Goal: Task Accomplishment & Management: Manage account settings

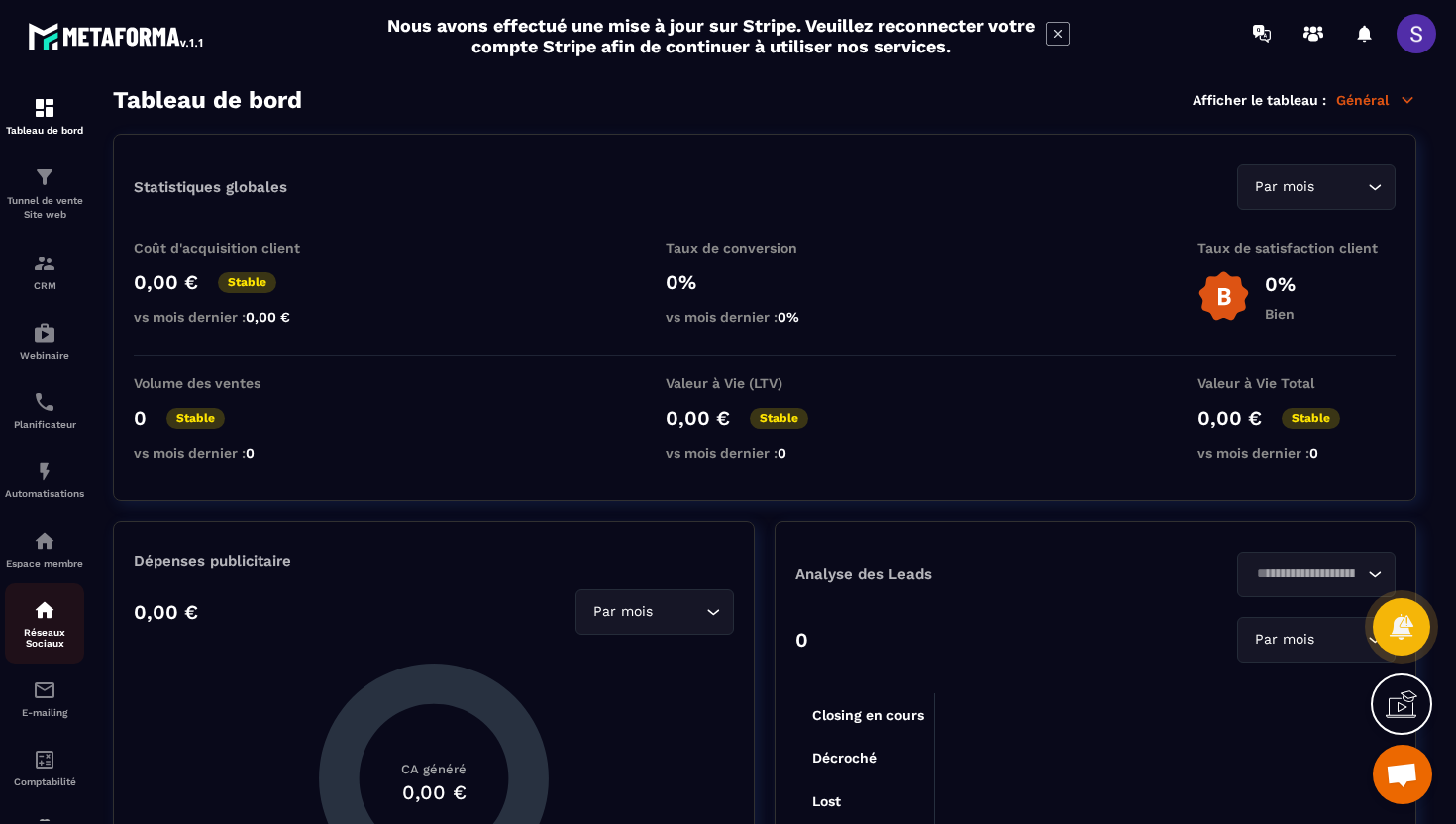
scroll to position [2, 0]
click at [43, 550] on img at bounding box center [45, 539] width 24 height 24
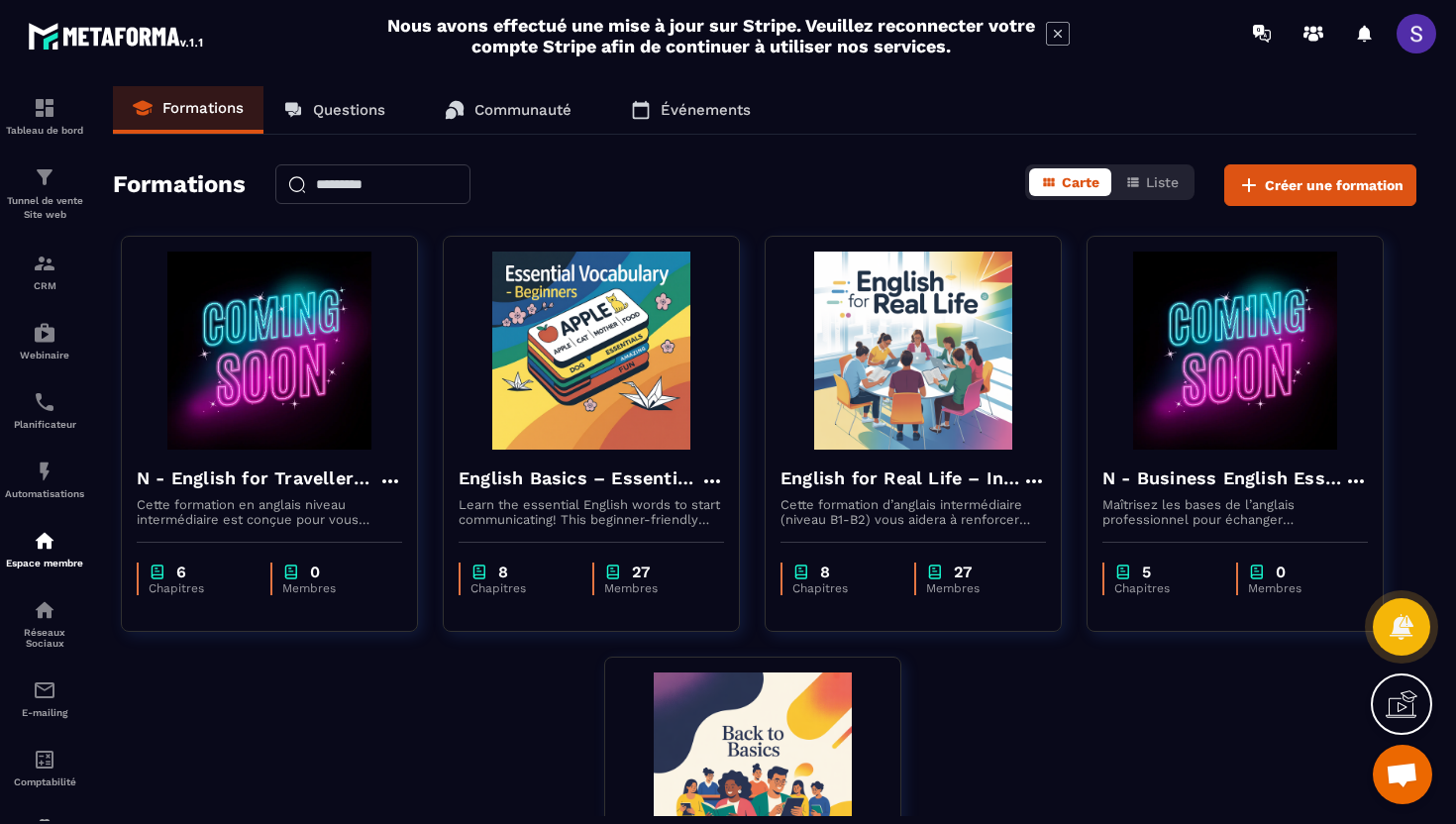
click at [1414, 37] on span at bounding box center [1417, 34] width 40 height 40
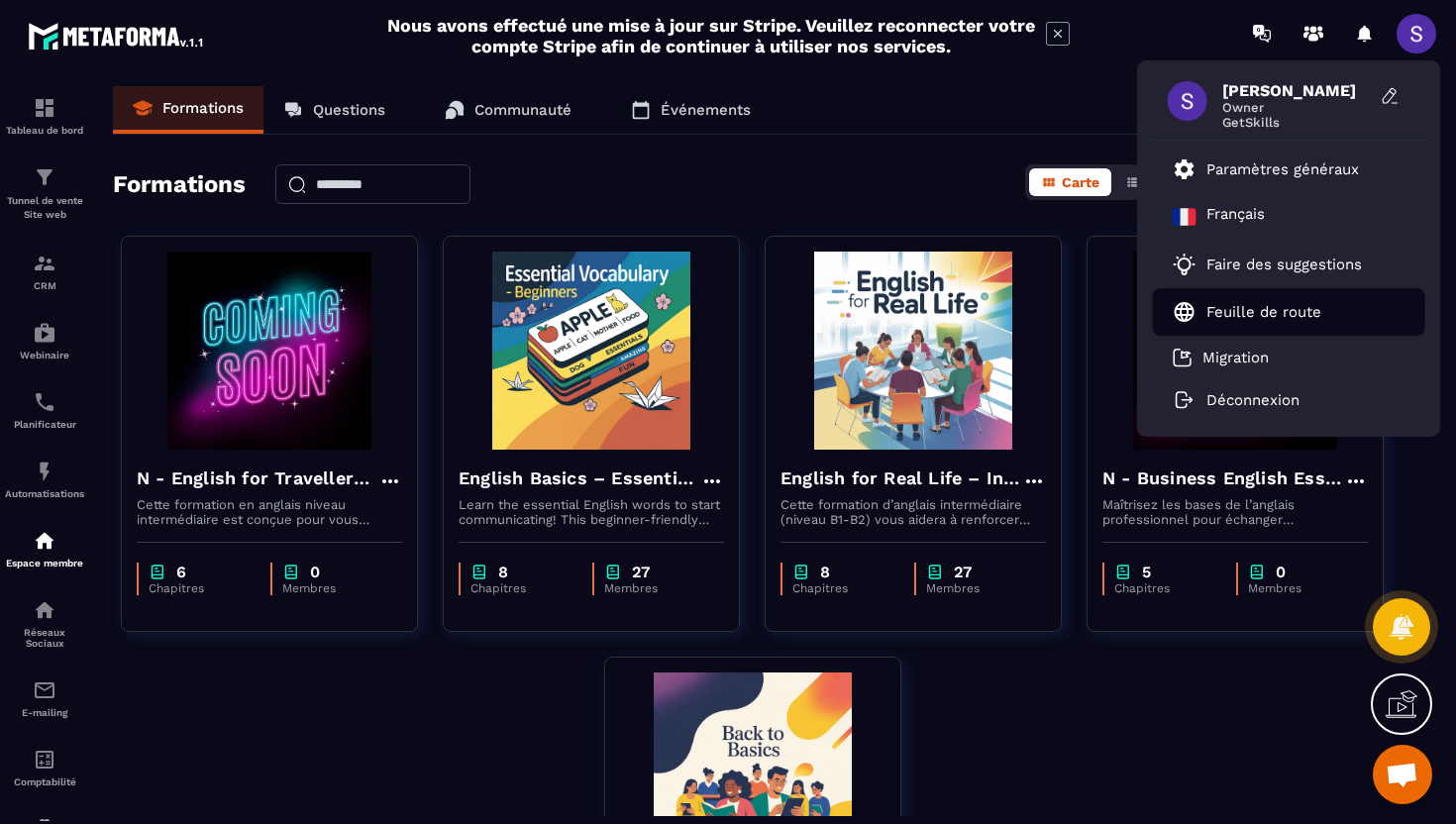
click at [1212, 321] on link "Feuille de route" at bounding box center [1247, 312] width 149 height 24
click at [1194, 105] on span at bounding box center [1188, 101] width 40 height 40
click at [1236, 88] on span "[PERSON_NAME]" at bounding box center [1297, 90] width 149 height 19
click at [1189, 95] on span at bounding box center [1188, 101] width 40 height 40
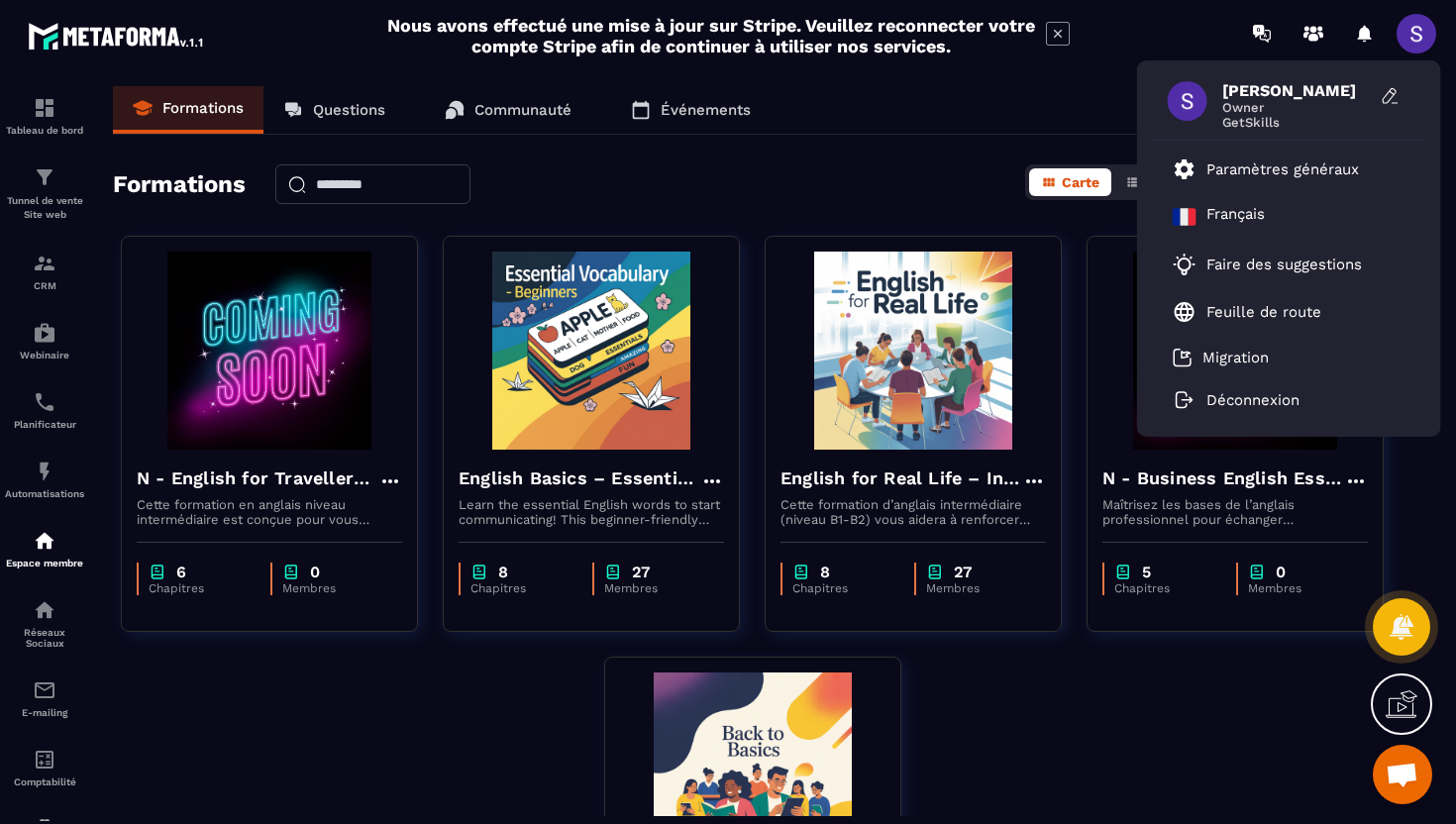
click at [1189, 95] on span at bounding box center [1188, 101] width 40 height 40
click at [1218, 102] on div "[PERSON_NAME] Owner GetSkills" at bounding box center [1289, 106] width 272 height 70
click at [894, 130] on div "Formations Questions Communauté Événements" at bounding box center [765, 110] width 1304 height 49
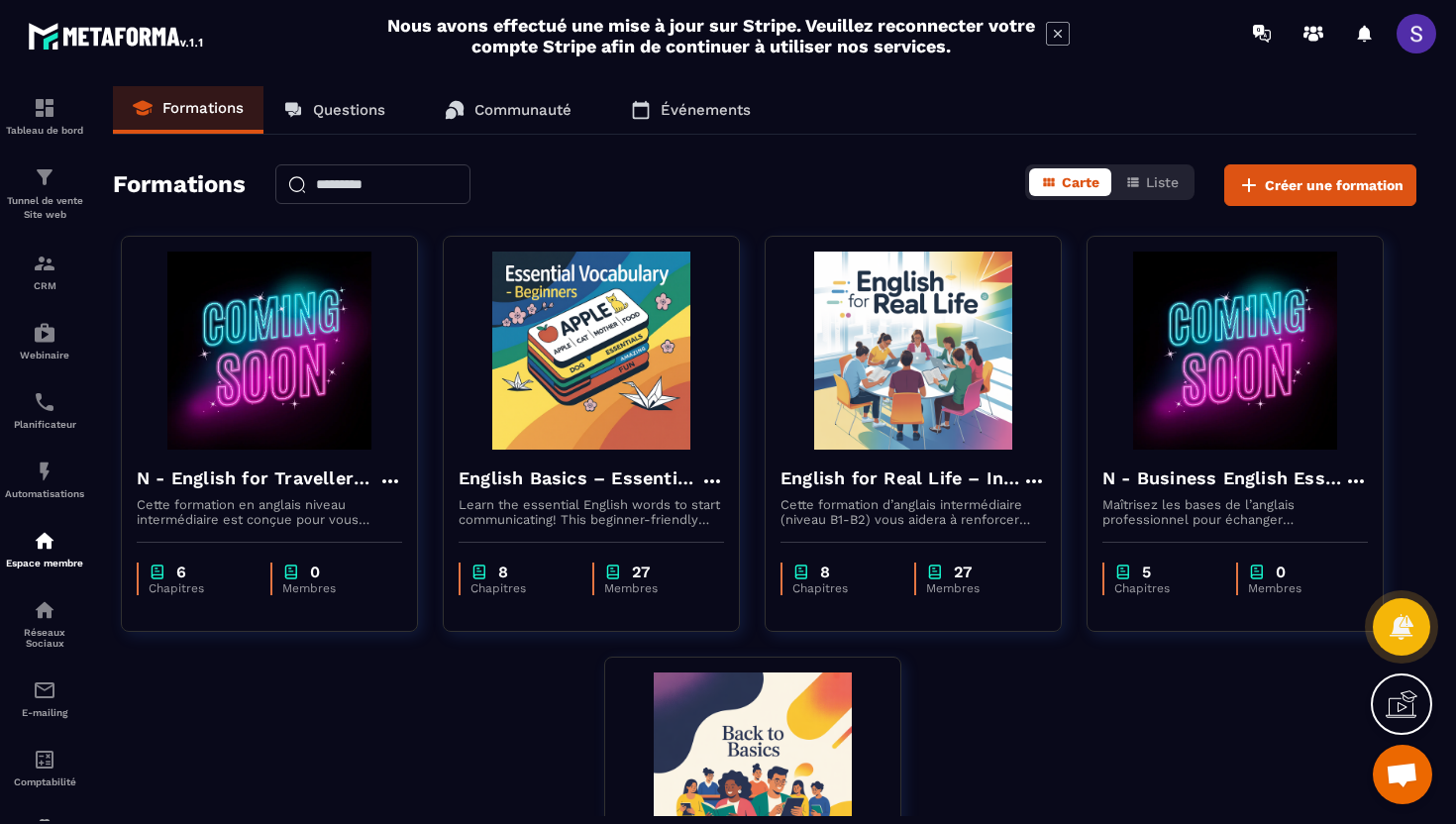
click at [1413, 27] on span at bounding box center [1417, 34] width 40 height 40
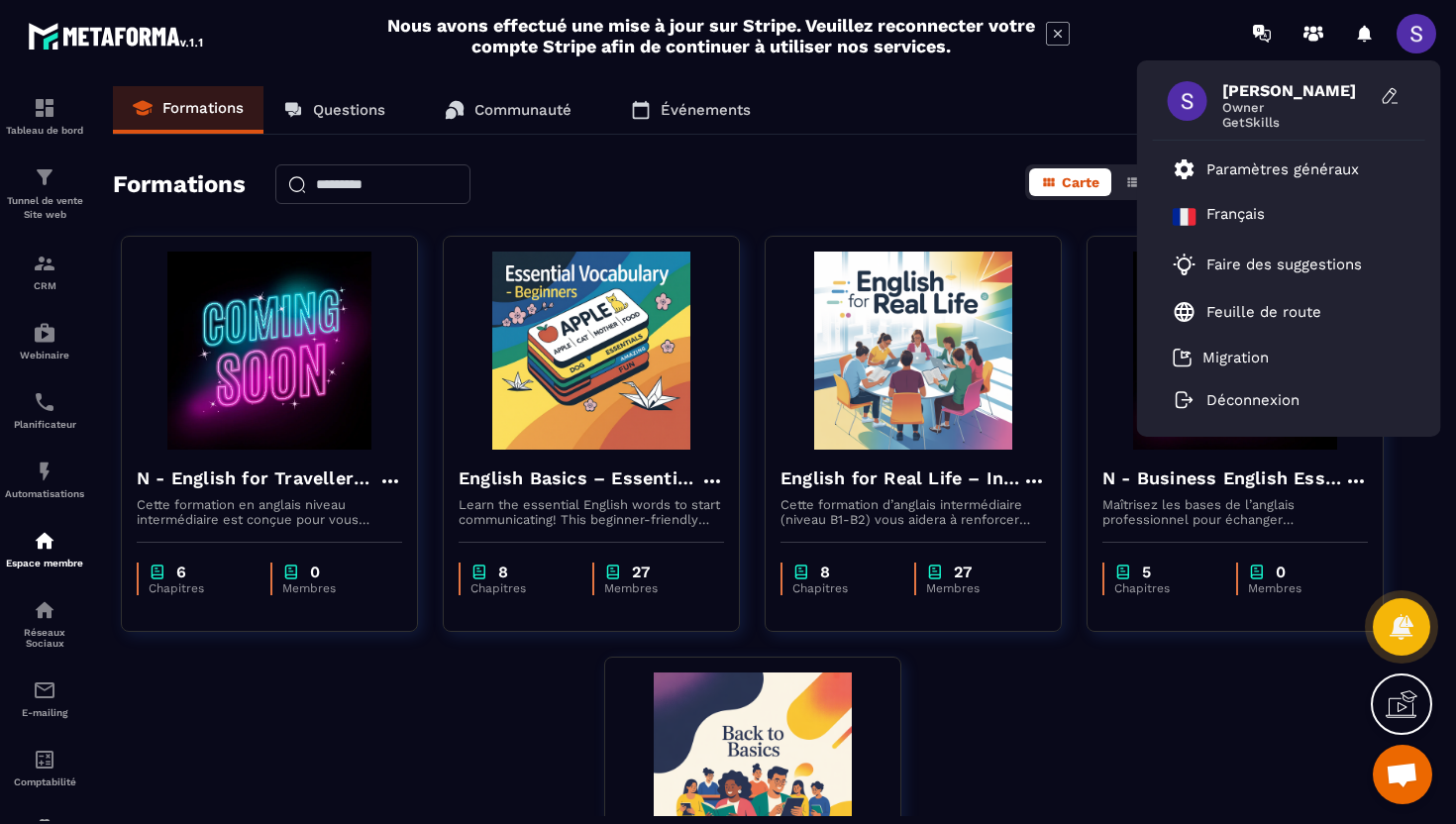
click at [1260, 115] on span "GetSkills" at bounding box center [1297, 122] width 149 height 15
click at [1172, 185] on li "Paramètres généraux" at bounding box center [1289, 170] width 272 height 48
click at [1205, 176] on link "Paramètres généraux" at bounding box center [1265, 170] width 186 height 24
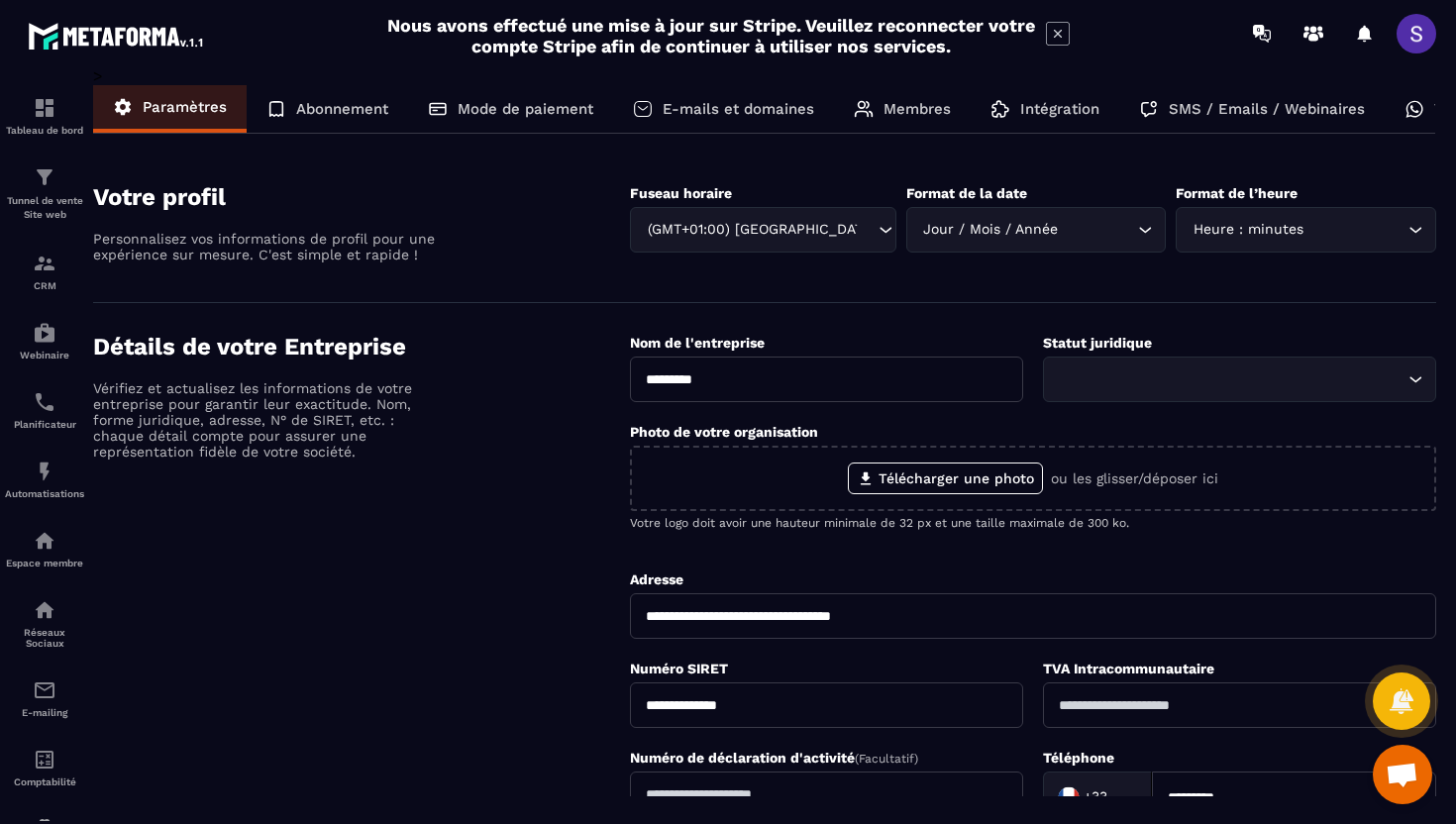
click at [885, 95] on div "Membres" at bounding box center [902, 109] width 137 height 48
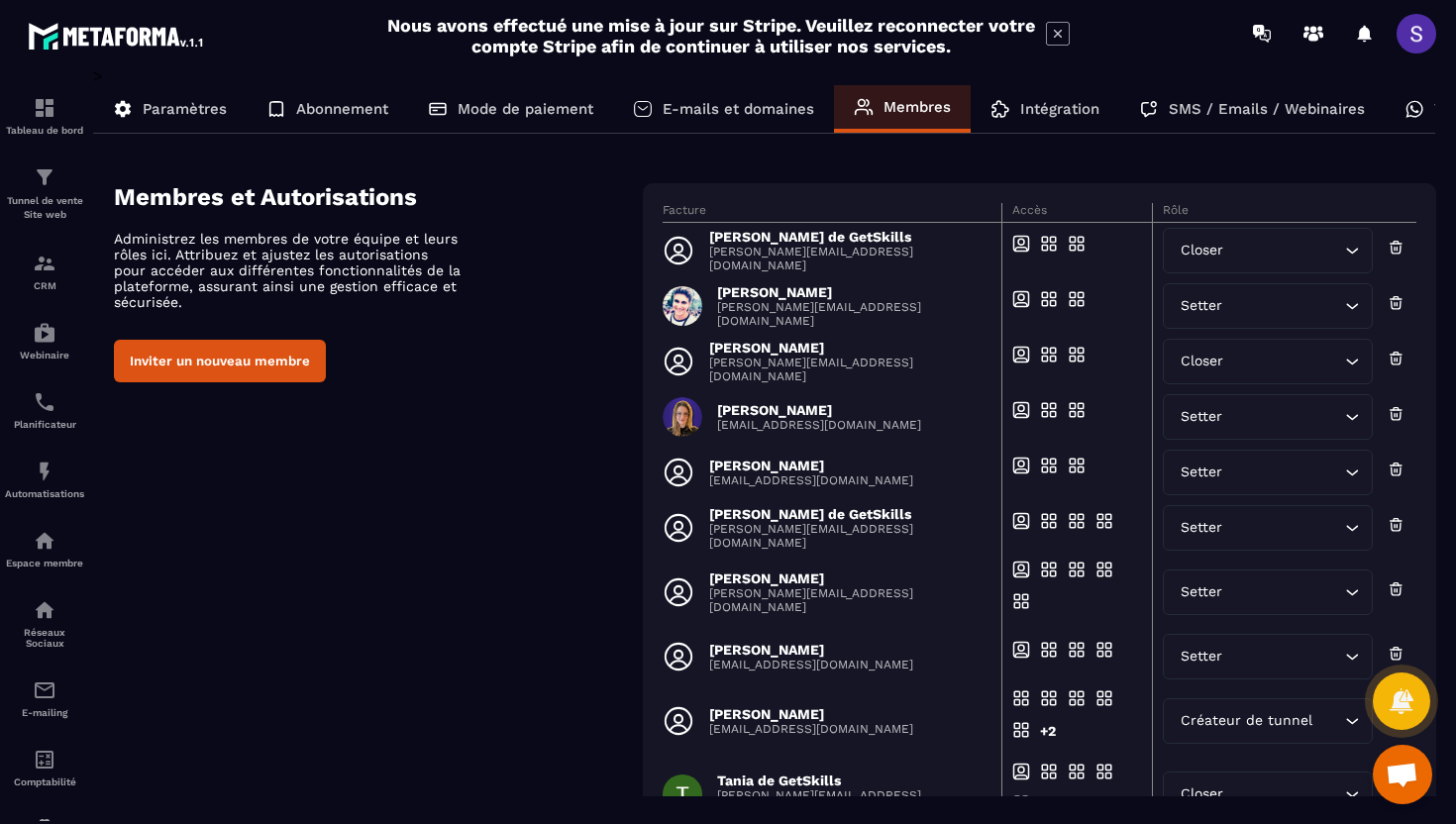
click at [1394, 356] on icon at bounding box center [1396, 359] width 17 height 20
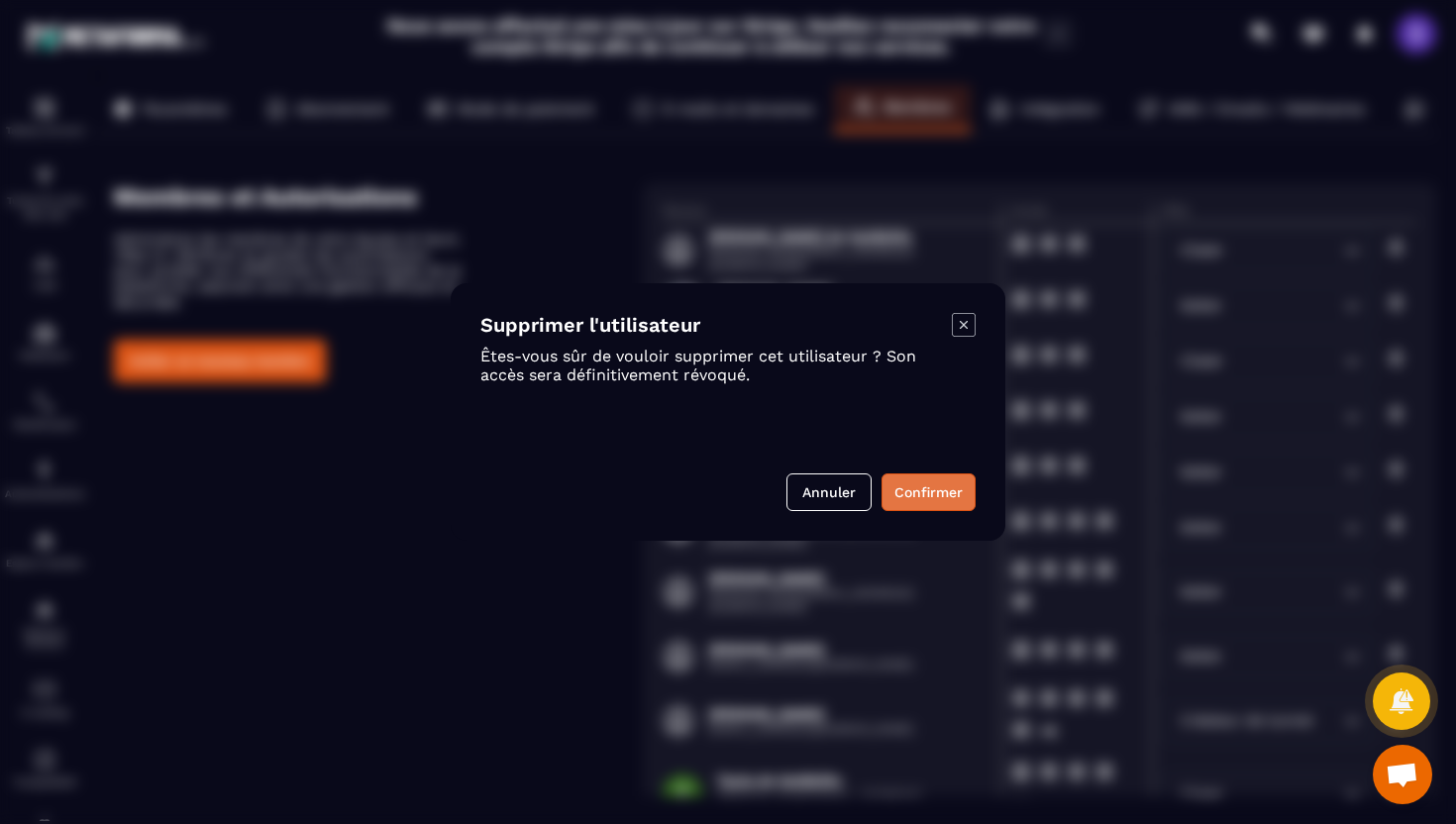
click at [925, 481] on button "Confirmer" at bounding box center [928, 493] width 94 height 38
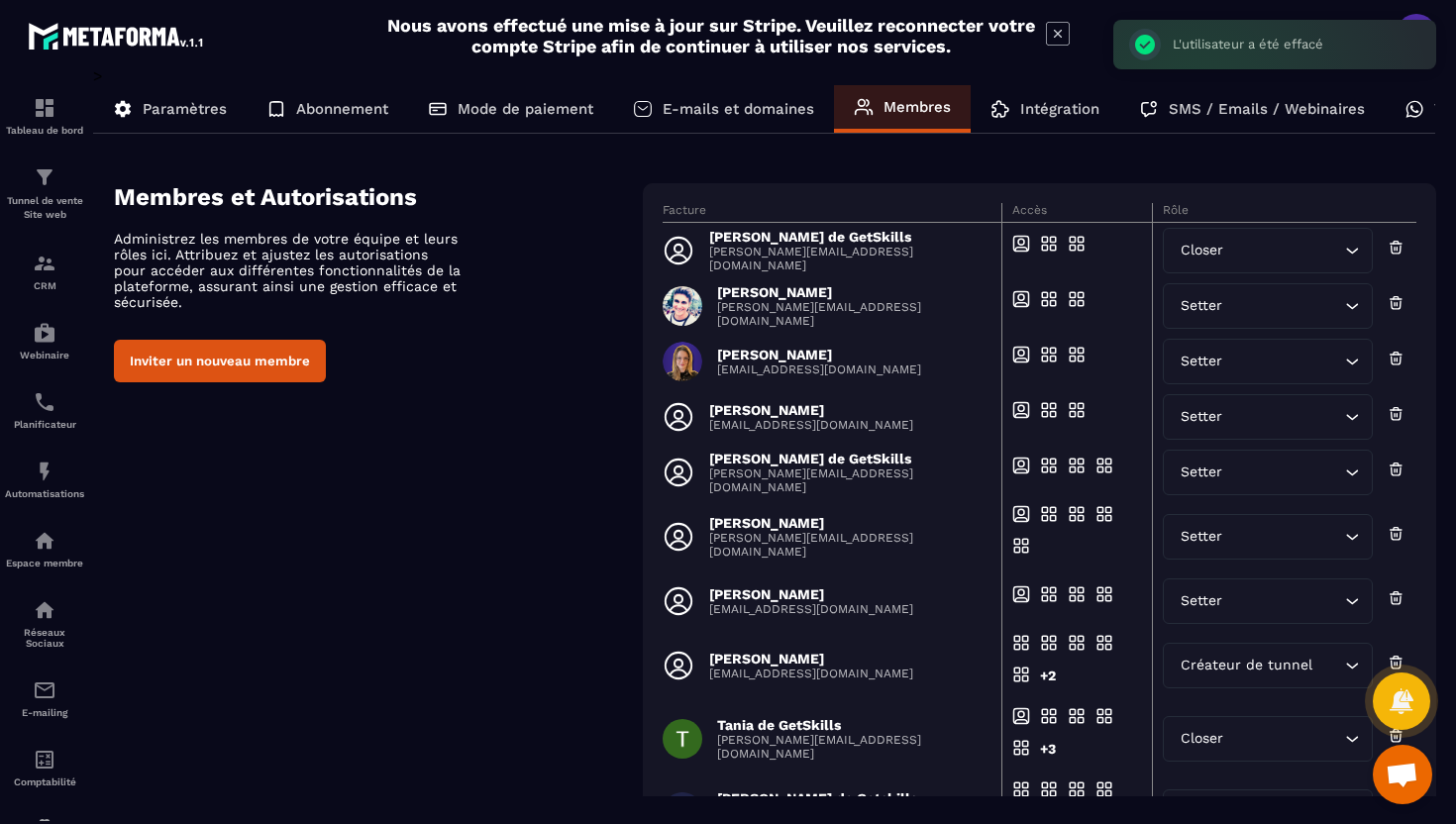
click at [1393, 420] on icon at bounding box center [1396, 416] width 10 height 8
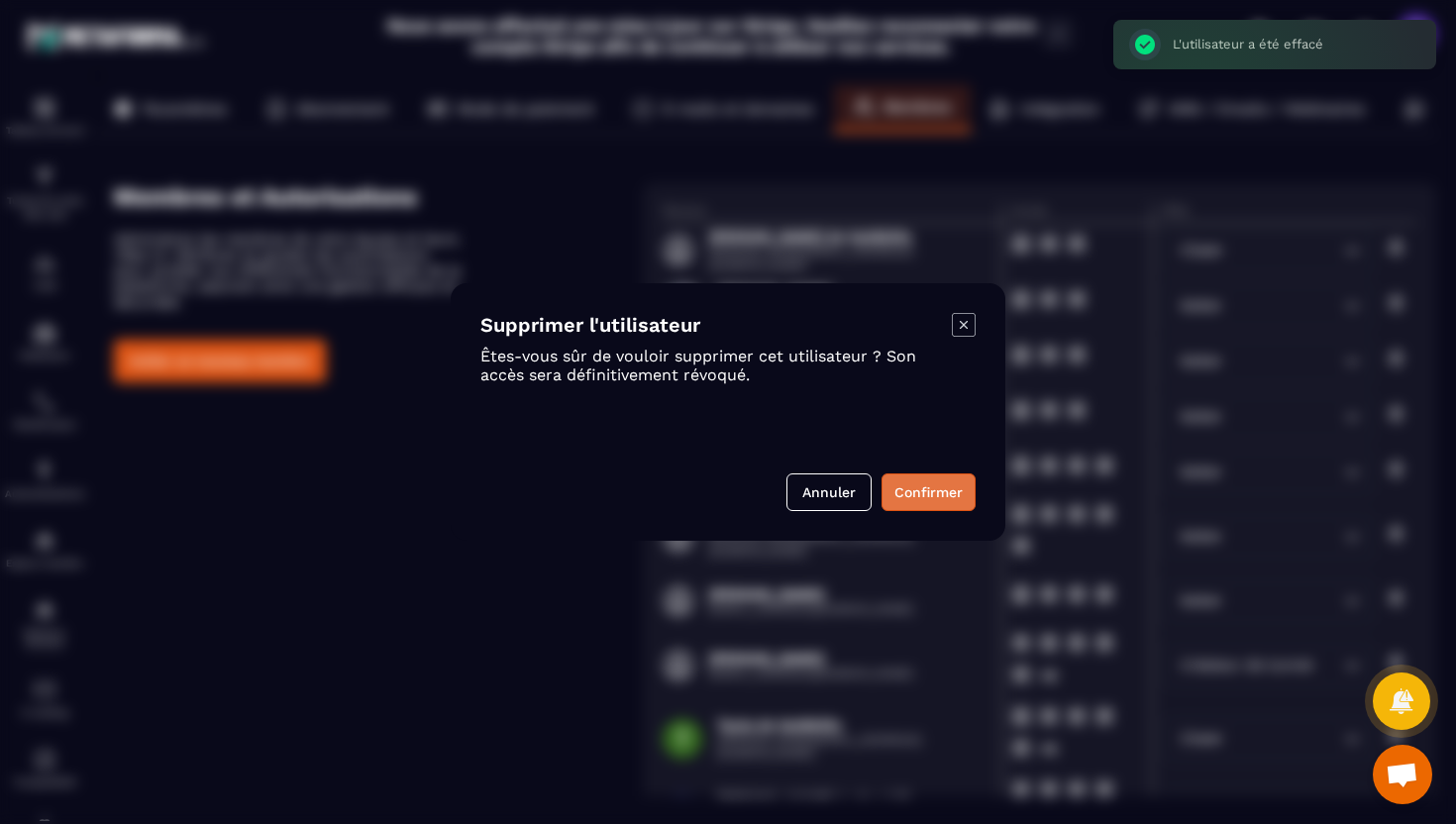
click at [948, 493] on button "Confirmer" at bounding box center [928, 493] width 94 height 38
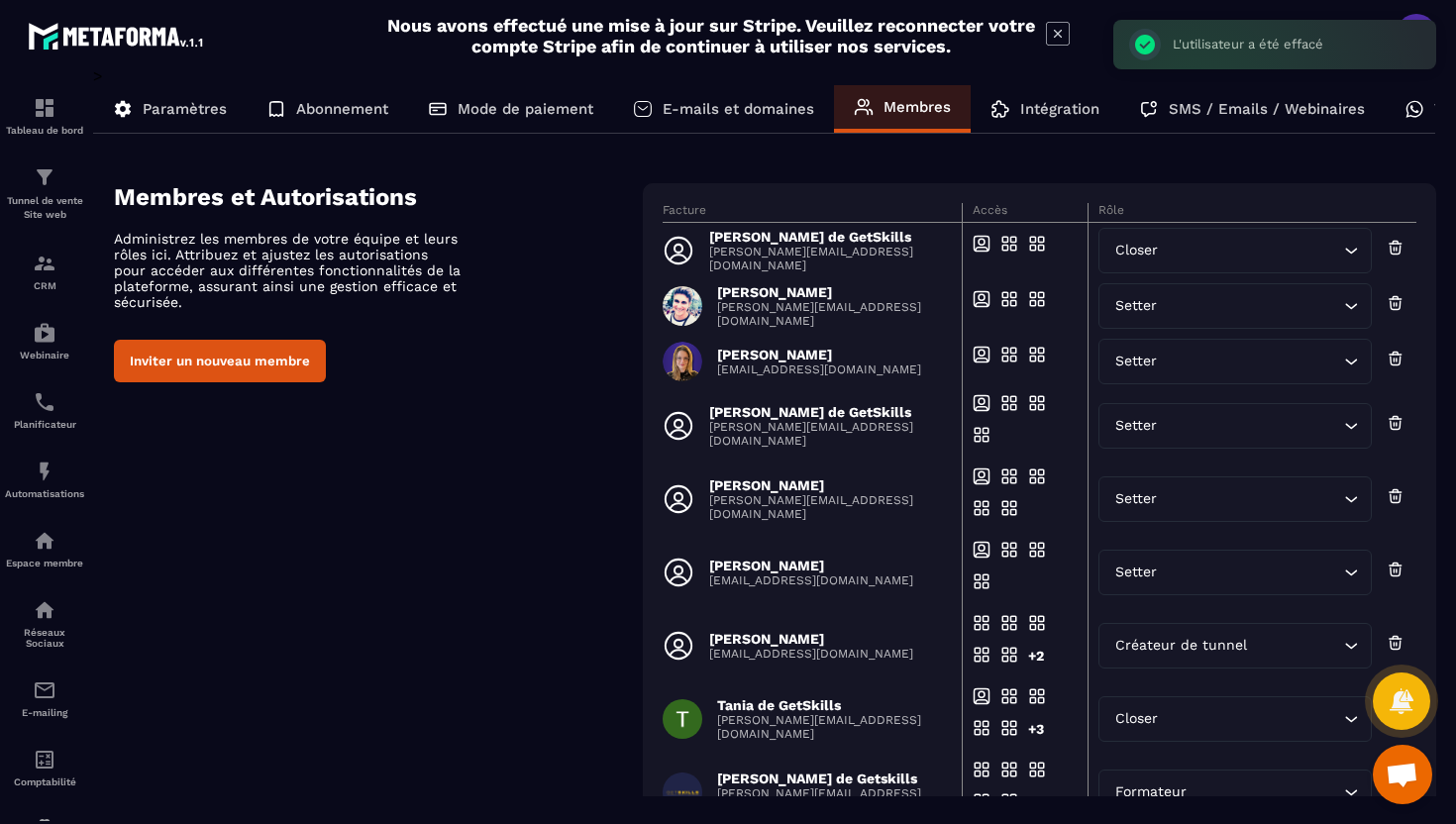
click at [1404, 423] on icon at bounding box center [1396, 423] width 18 height 20
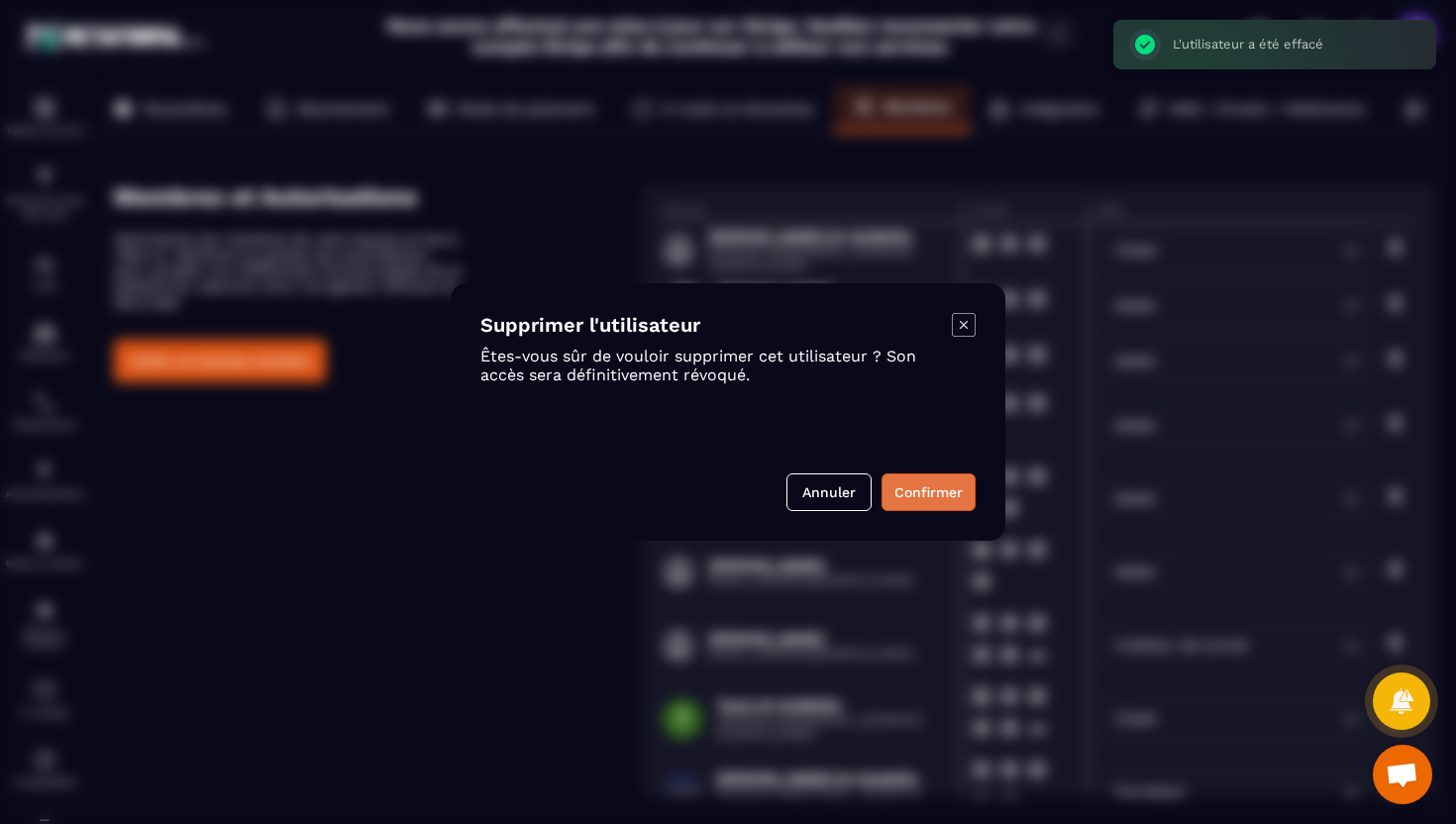
click at [896, 488] on button "Confirmer" at bounding box center [928, 493] width 94 height 38
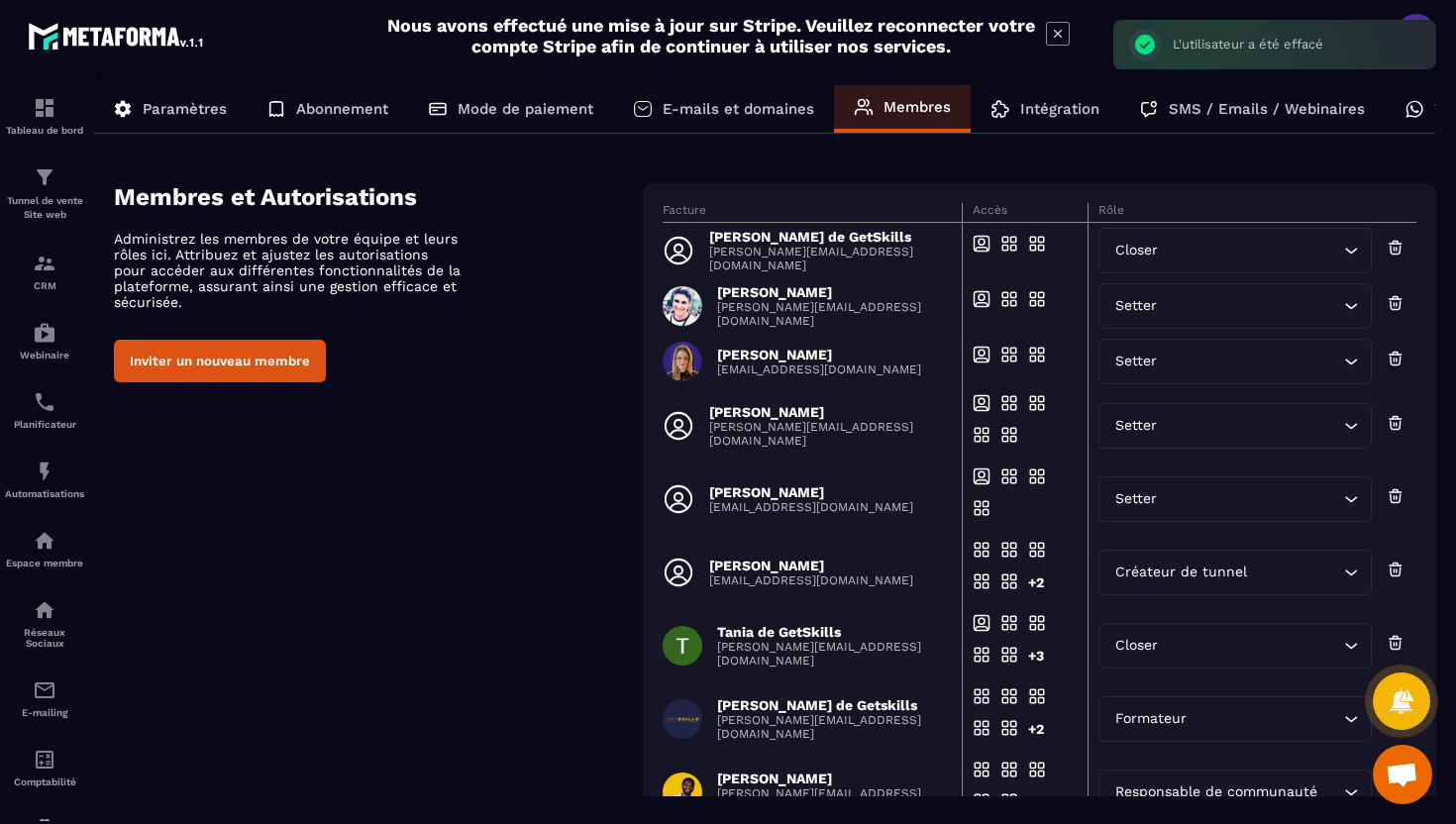
click at [220, 386] on div "Membres et Autorisations Administrez les membres de votre équipe et leurs rôles…" at bounding box center [775, 581] width 1323 height 797
click at [230, 377] on button "Inviter un nouveau membre" at bounding box center [220, 361] width 212 height 43
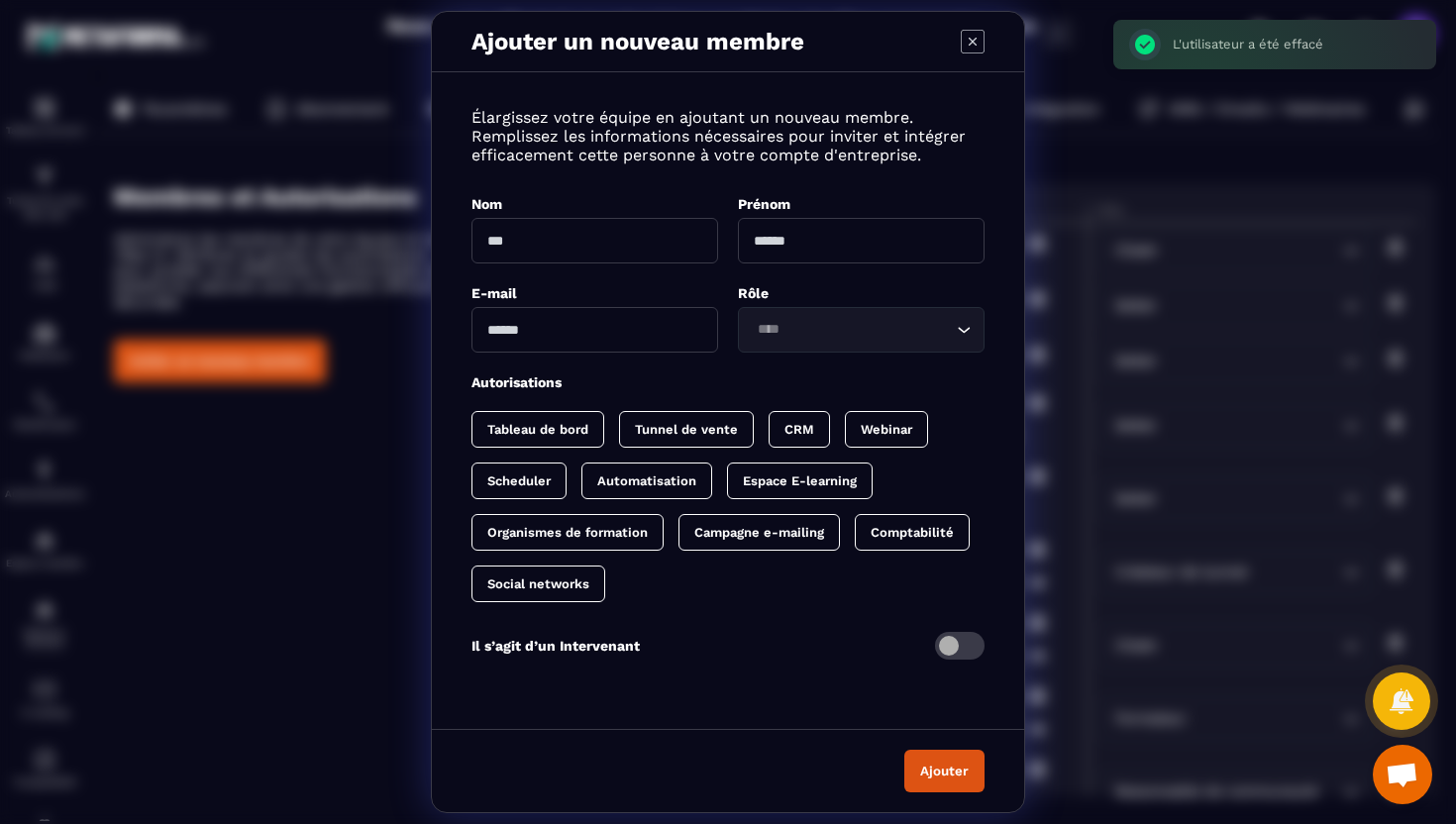
click at [587, 242] on input "Modal window" at bounding box center [595, 241] width 246 height 46
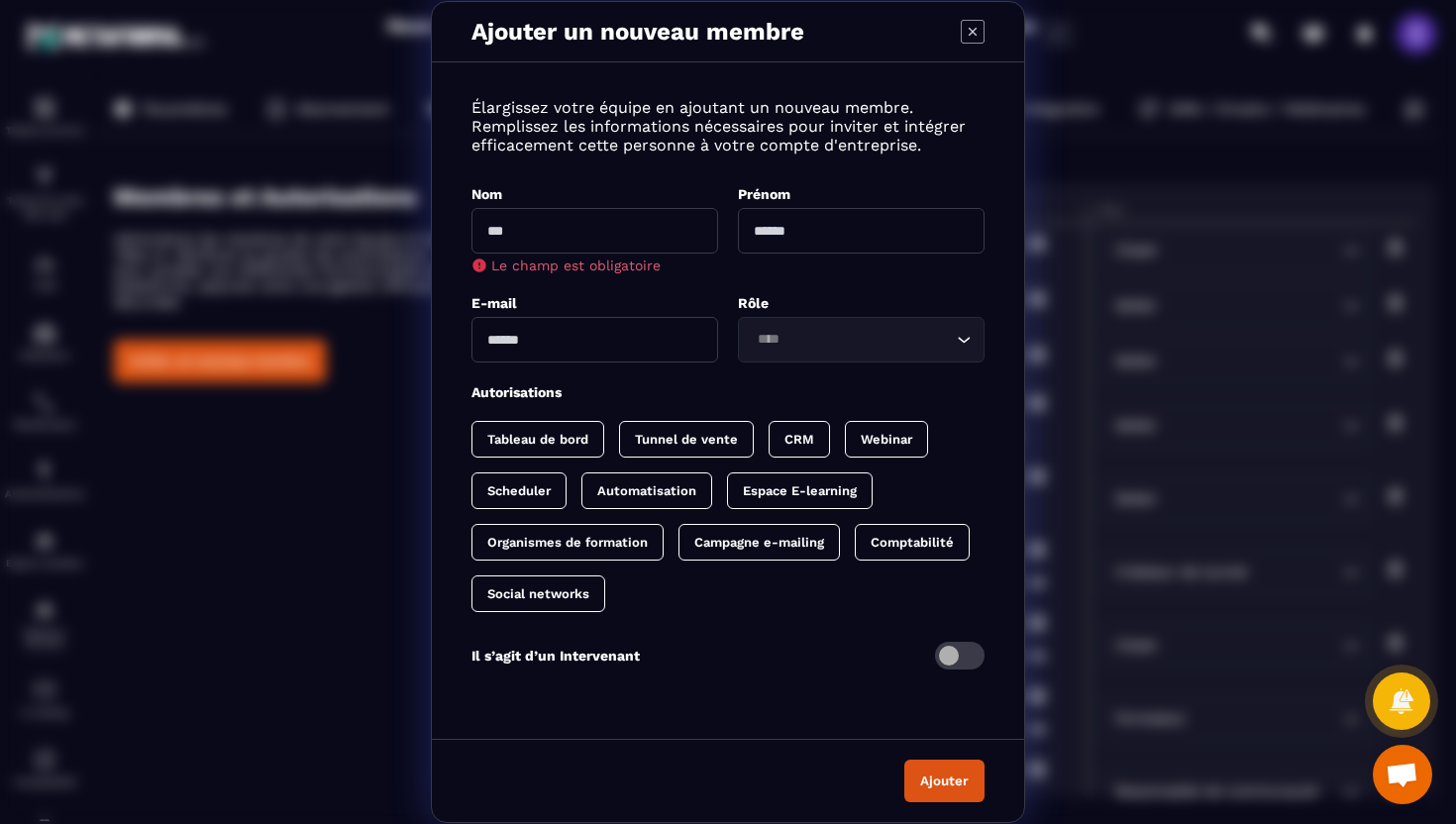
click at [773, 228] on input "Modal window" at bounding box center [862, 231] width 246 height 46
type input "*******"
click at [569, 226] on input "Modal window" at bounding box center [595, 231] width 246 height 46
type input "**********"
click at [579, 357] on div "**********" at bounding box center [728, 396] width 592 height 627
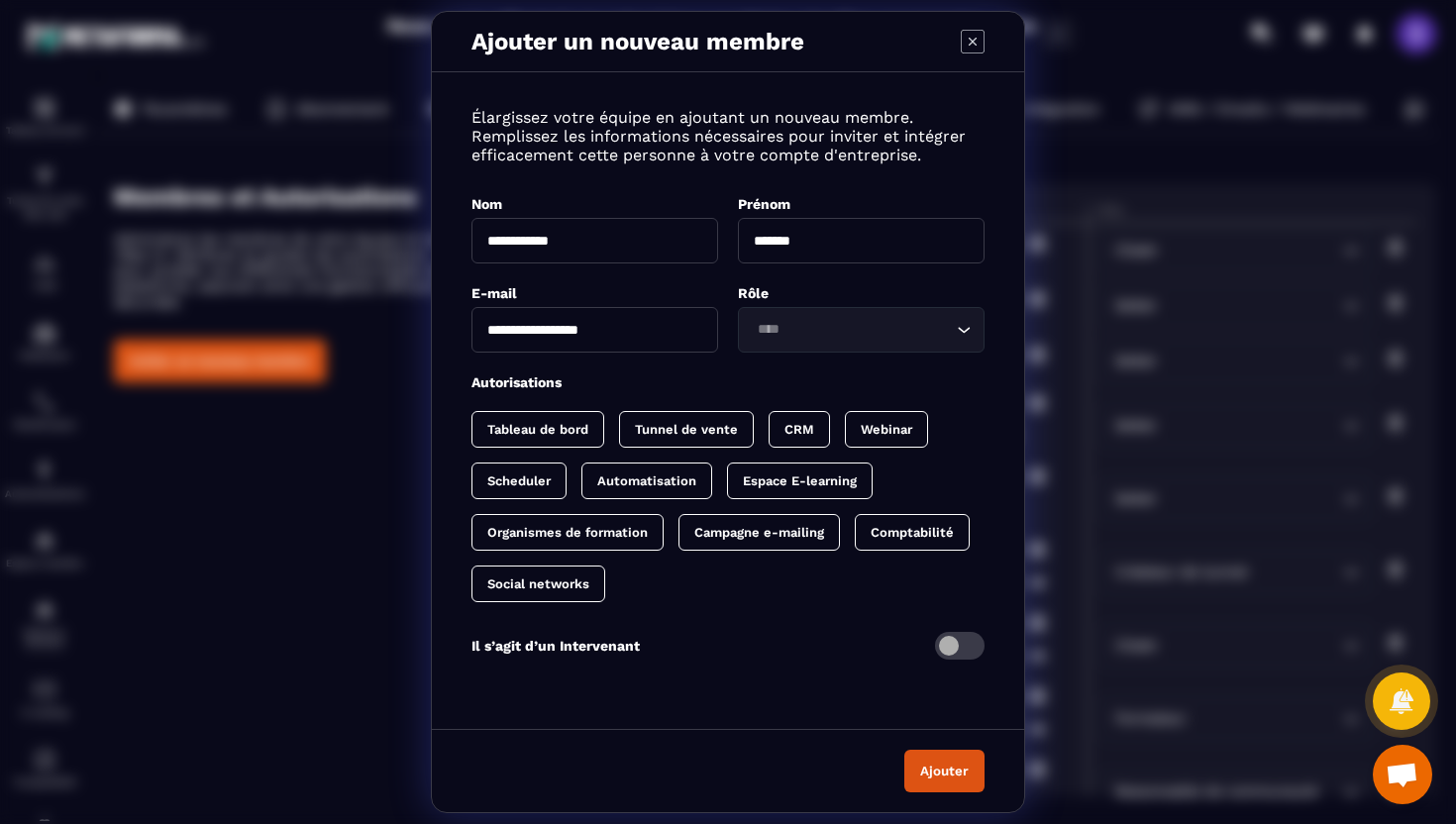
type input "**********"
click at [736, 377] on div "Autorisations" at bounding box center [728, 382] width 513 height 19
click at [697, 421] on div "Tunnel de vente" at bounding box center [687, 429] width 135 height 37
click at [818, 424] on p "CRM" at bounding box center [820, 429] width 30 height 15
click at [899, 416] on div "Webinar" at bounding box center [926, 429] width 83 height 37
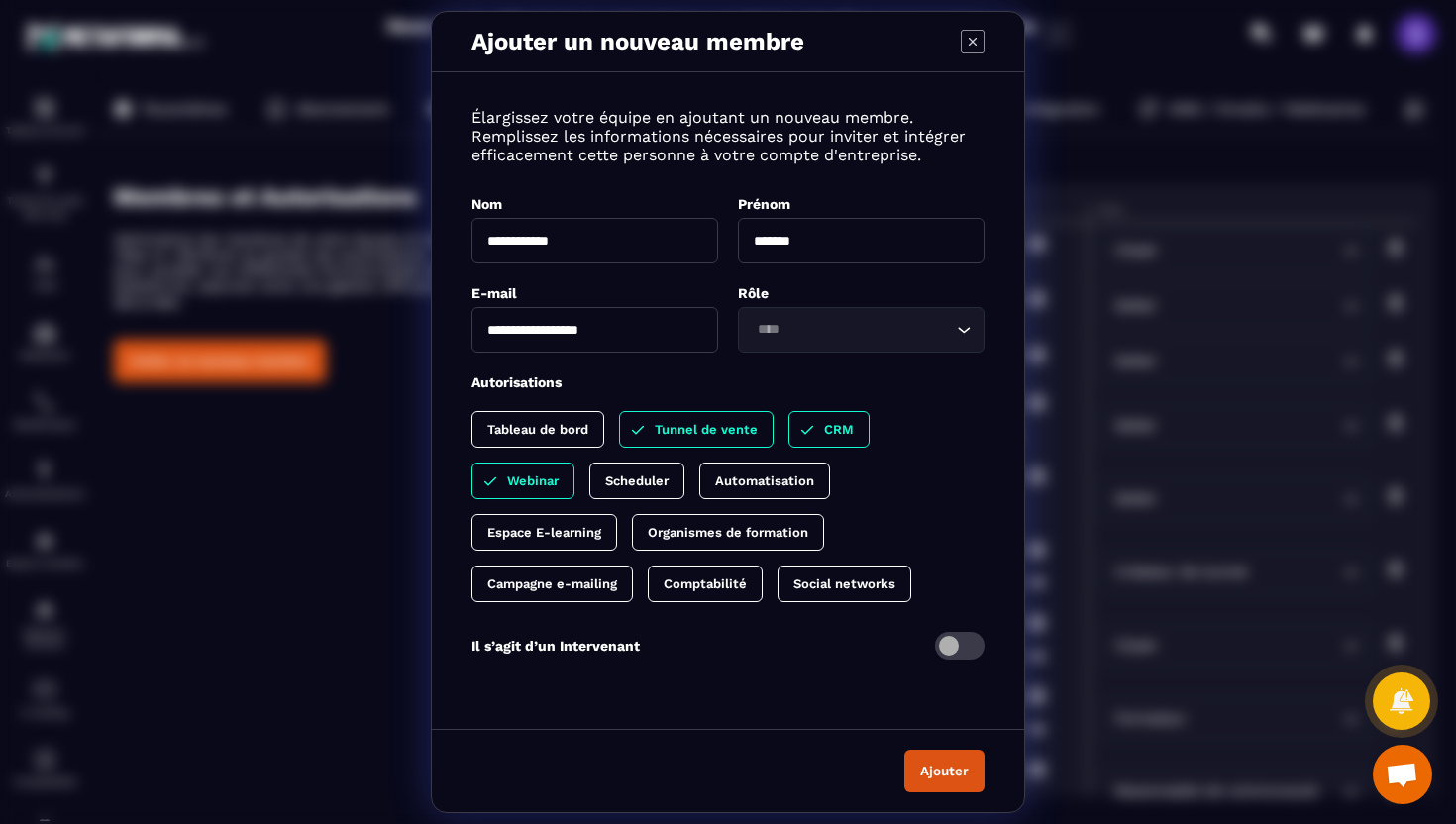
click at [647, 485] on p "Scheduler" at bounding box center [637, 481] width 64 height 15
click at [785, 484] on p "Automatisation" at bounding box center [785, 481] width 99 height 15
click at [551, 595] on div "Campagne e-mailing" at bounding box center [553, 583] width 161 height 37
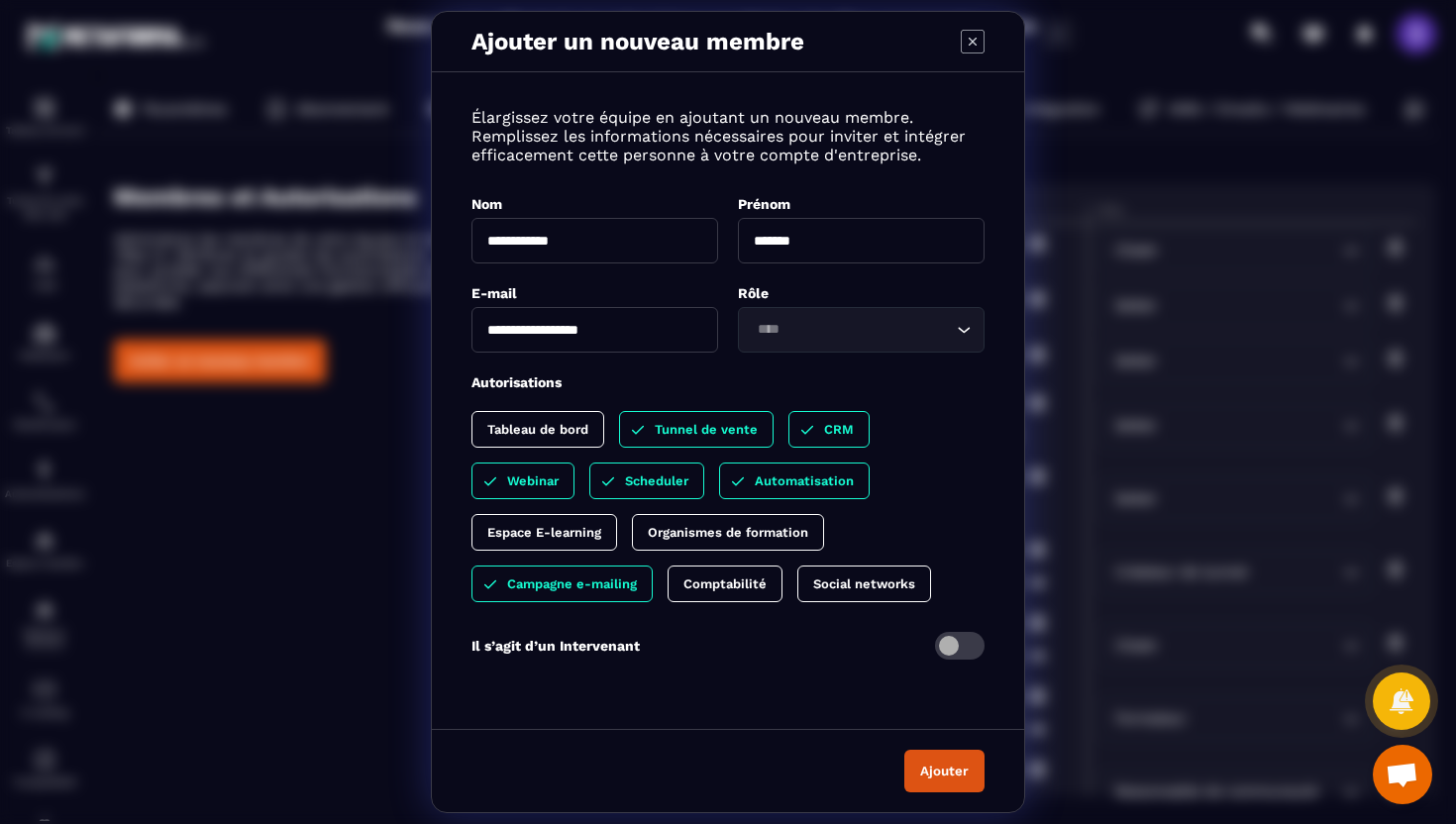
click at [867, 590] on p "Social networks" at bounding box center [864, 583] width 102 height 15
click at [944, 777] on button "Ajouter" at bounding box center [944, 771] width 81 height 43
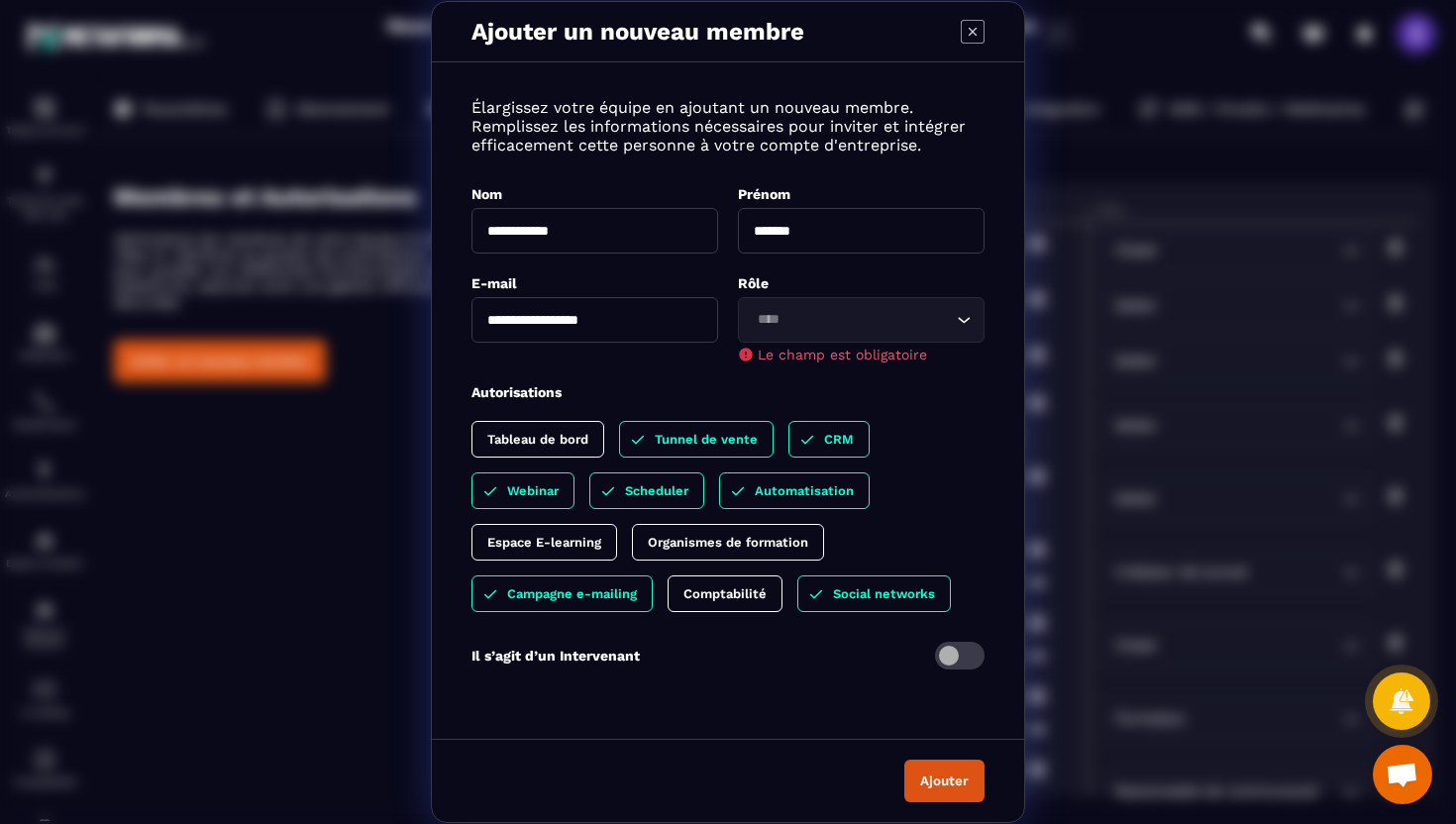
click at [862, 328] on input "Search for option" at bounding box center [852, 320] width 201 height 22
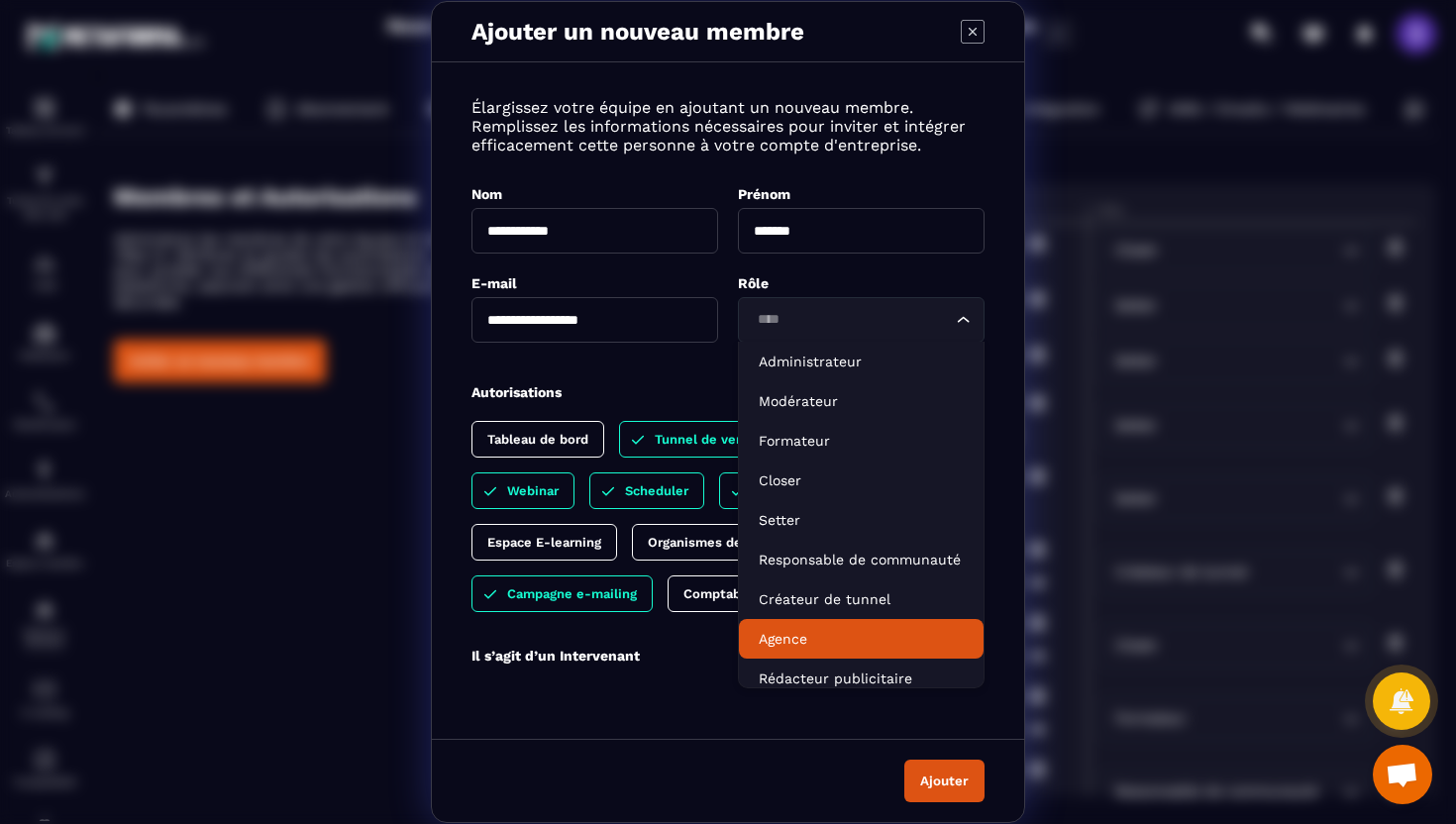
scroll to position [11, 0]
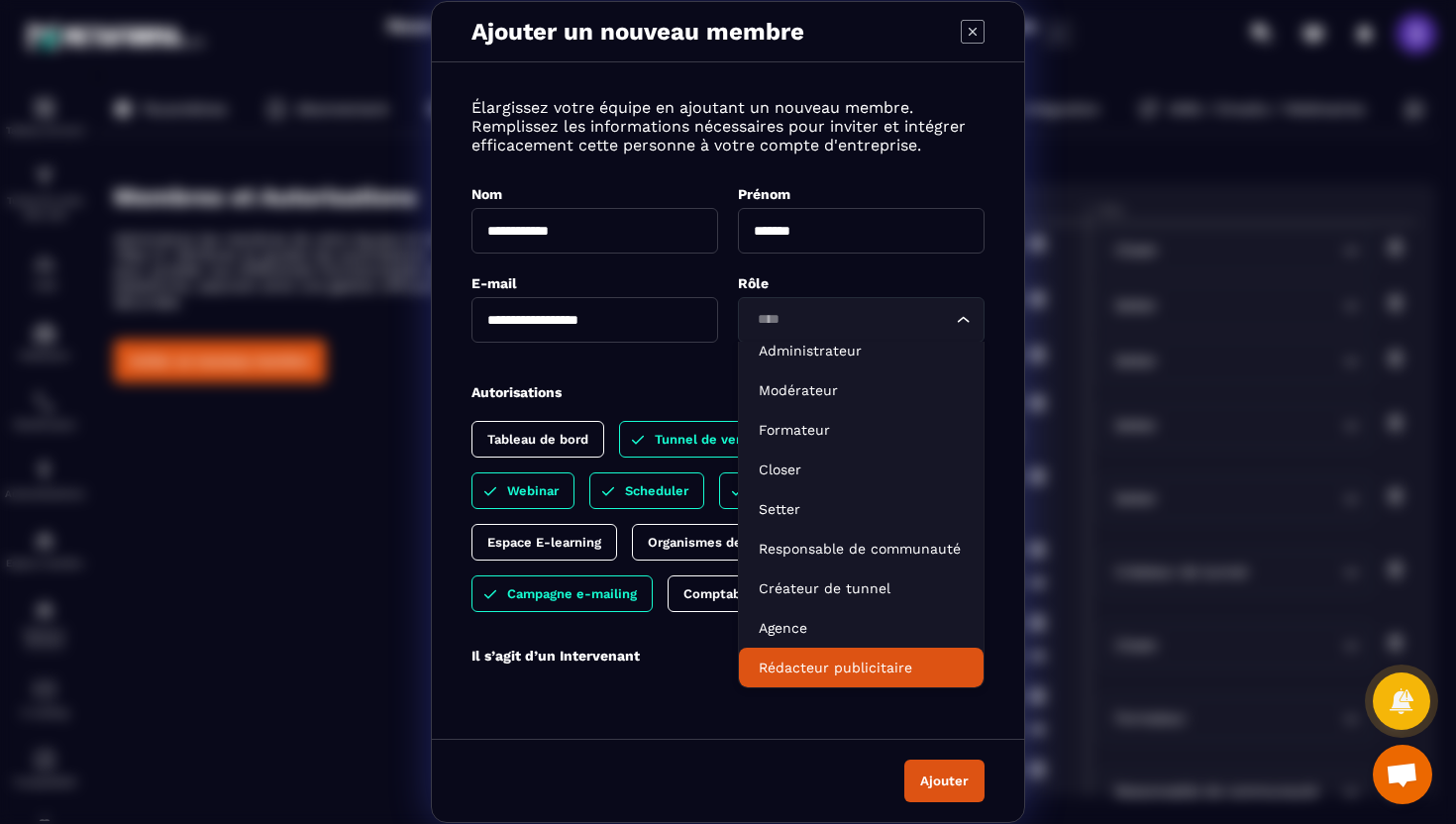
click at [828, 671] on p "Rédacteur publicitaire" at bounding box center [862, 668] width 205 height 20
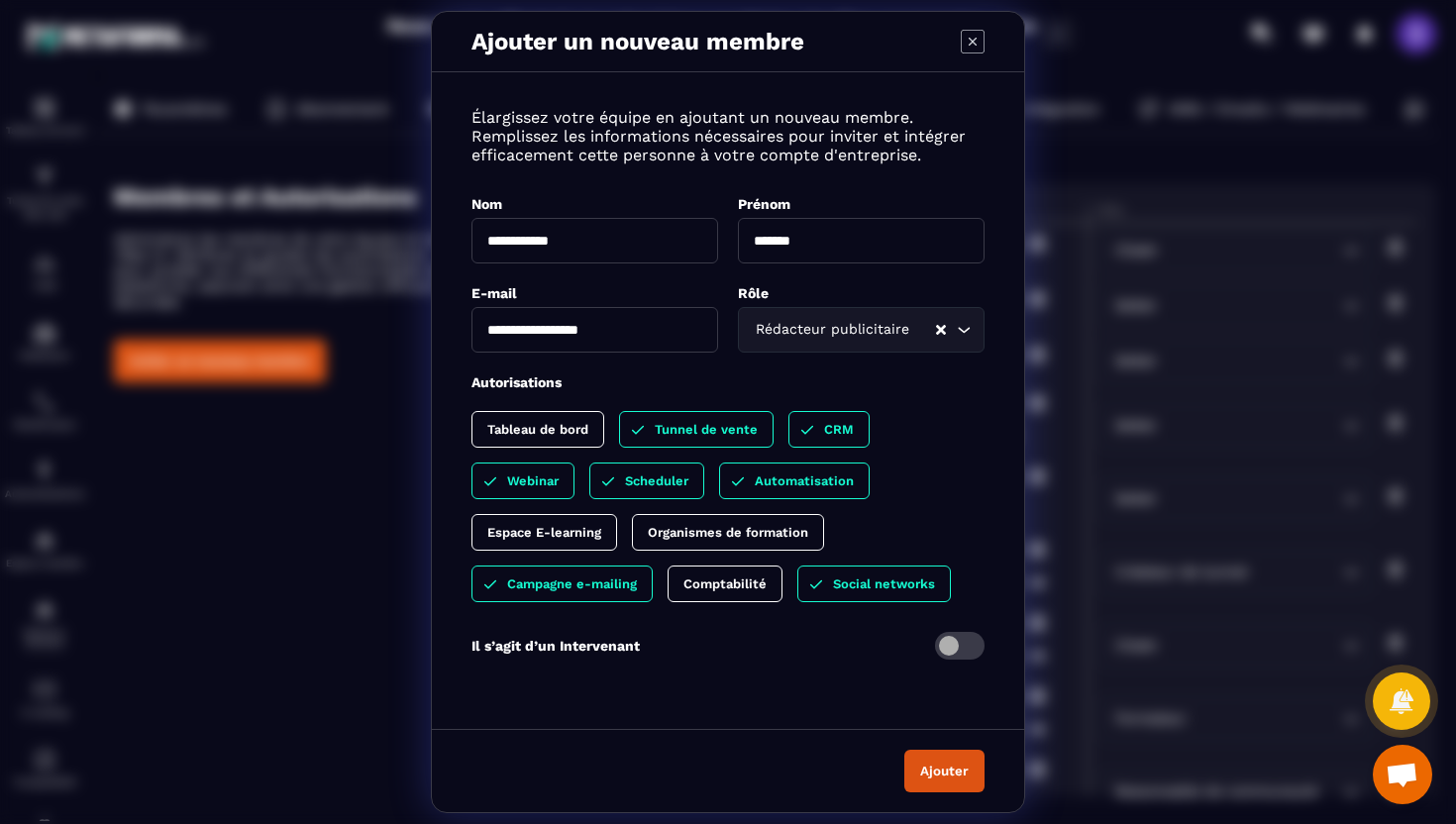
click at [944, 749] on div "Ajouter" at bounding box center [728, 771] width 592 height 83
click at [942, 776] on button "Ajouter" at bounding box center [944, 771] width 81 height 43
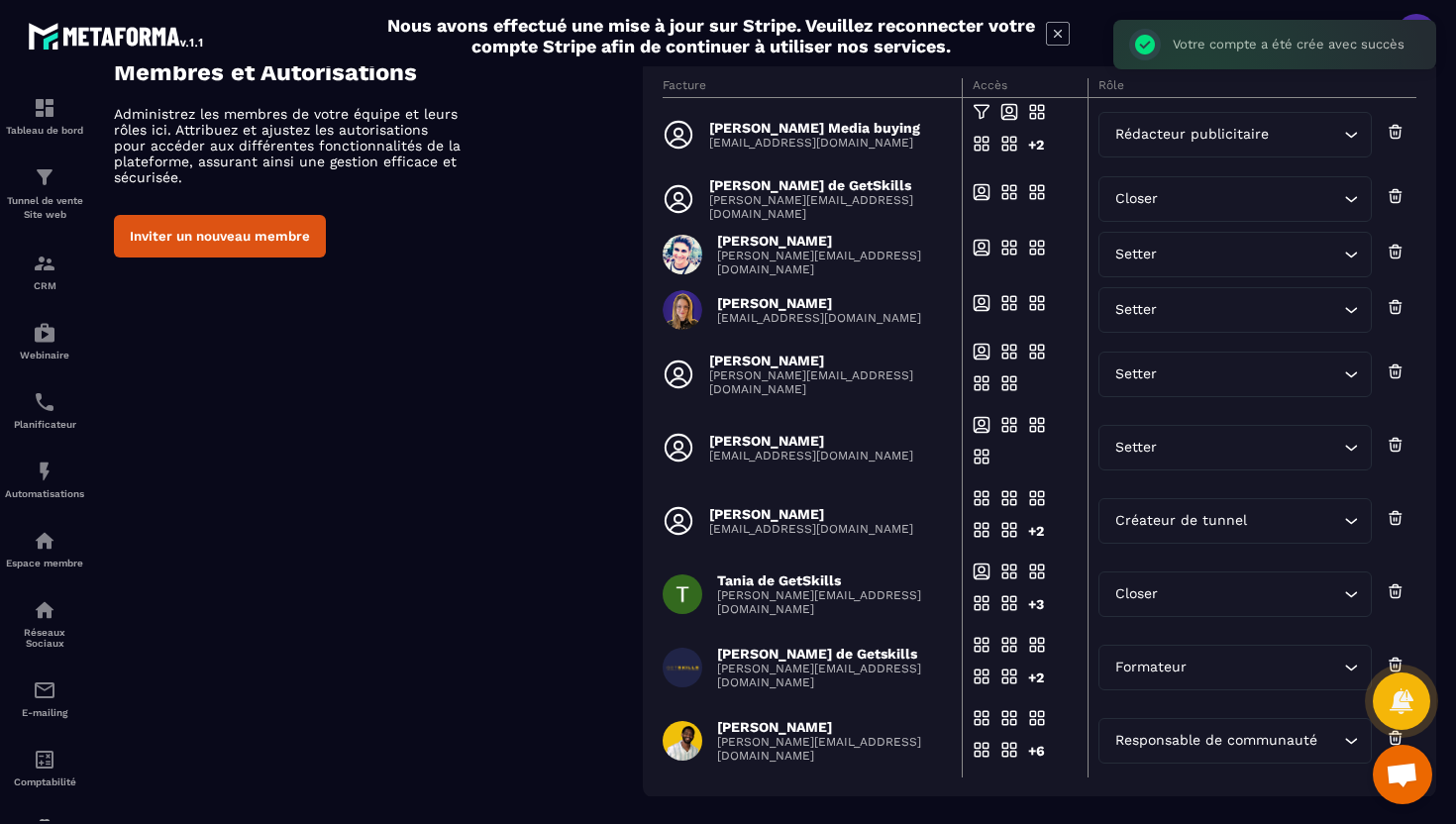
scroll to position [0, 0]
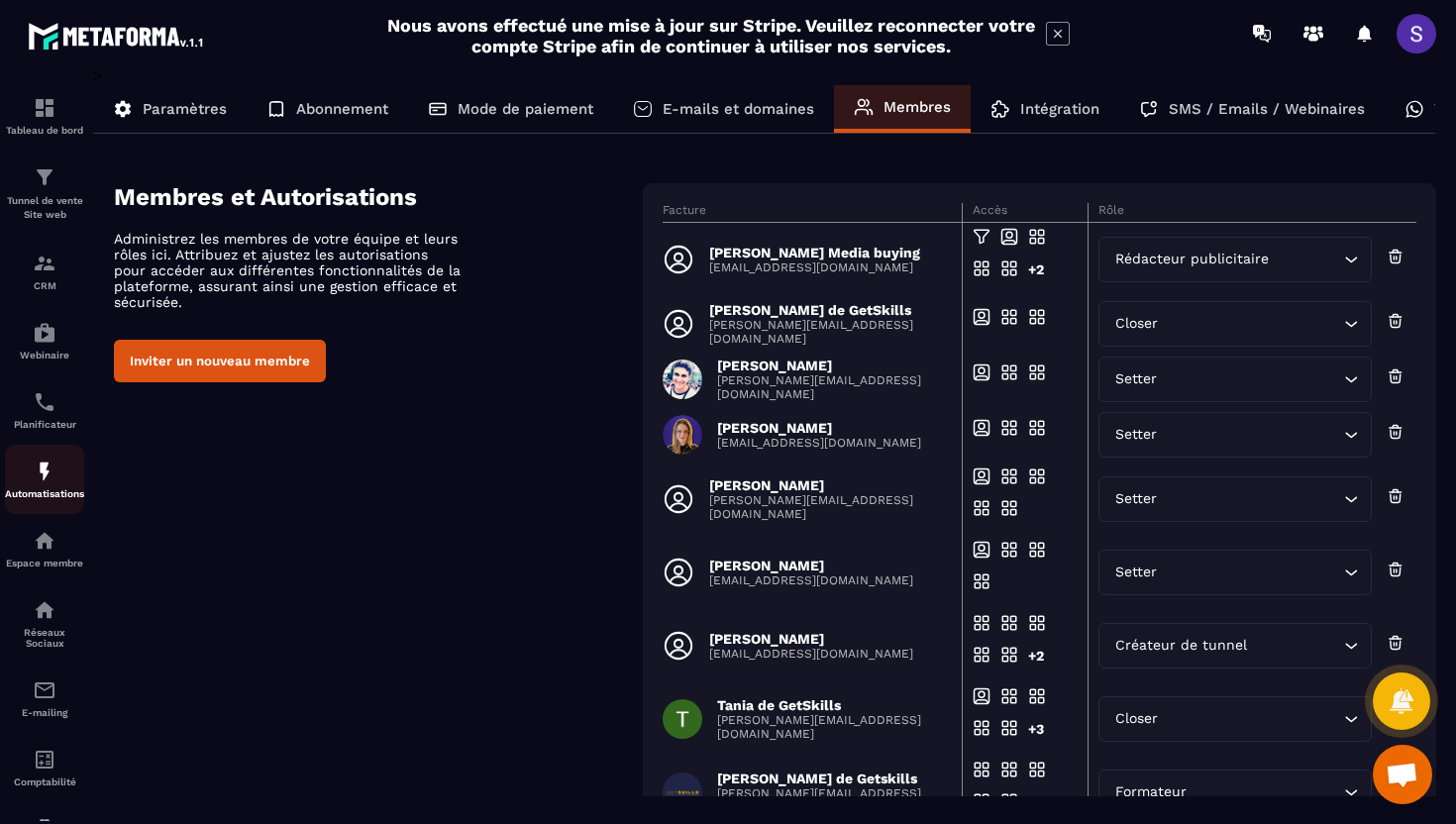
click at [40, 482] on img at bounding box center [45, 472] width 24 height 24
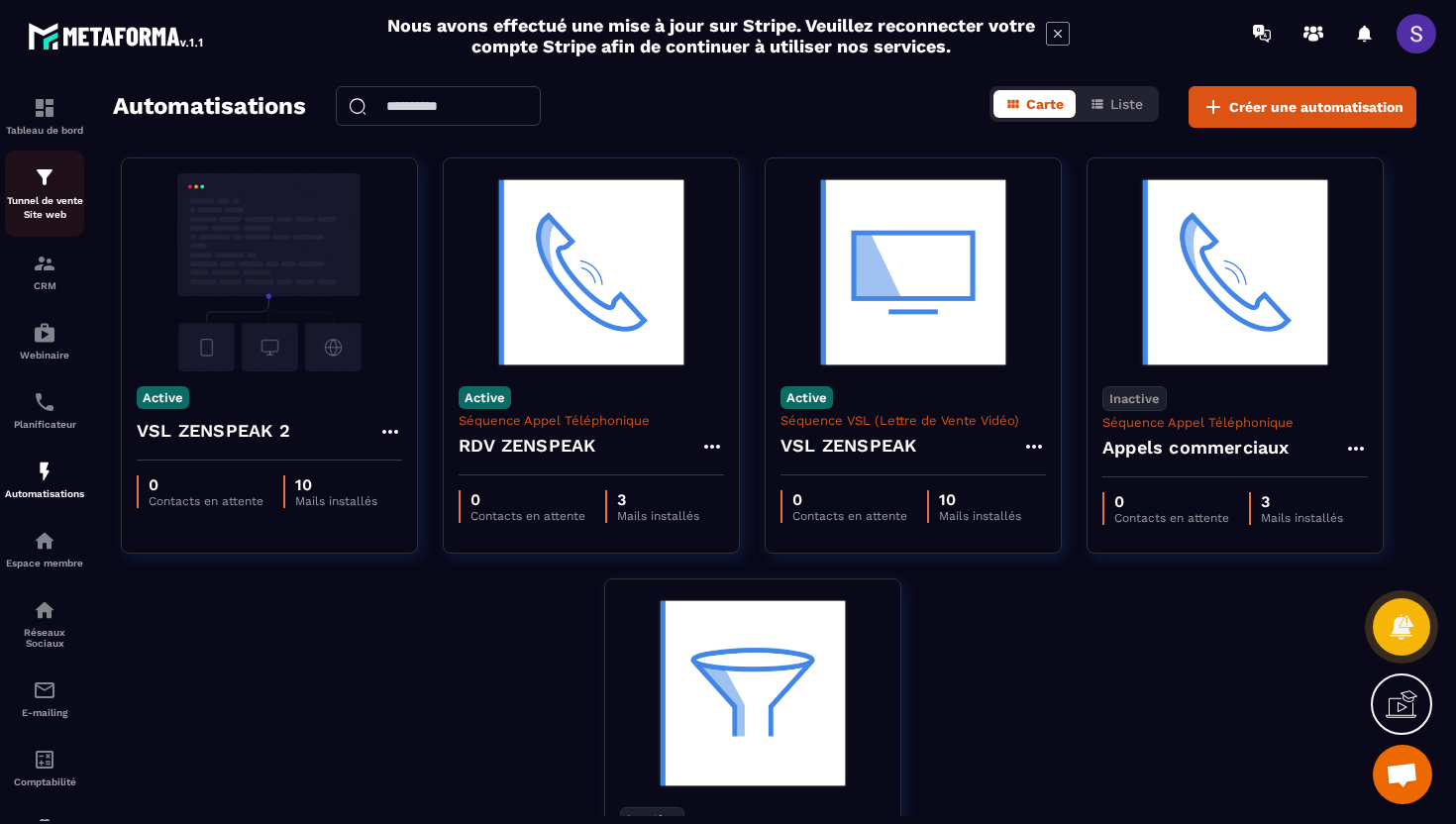
click at [36, 194] on div "Tunnel de vente Site web" at bounding box center [45, 193] width 80 height 57
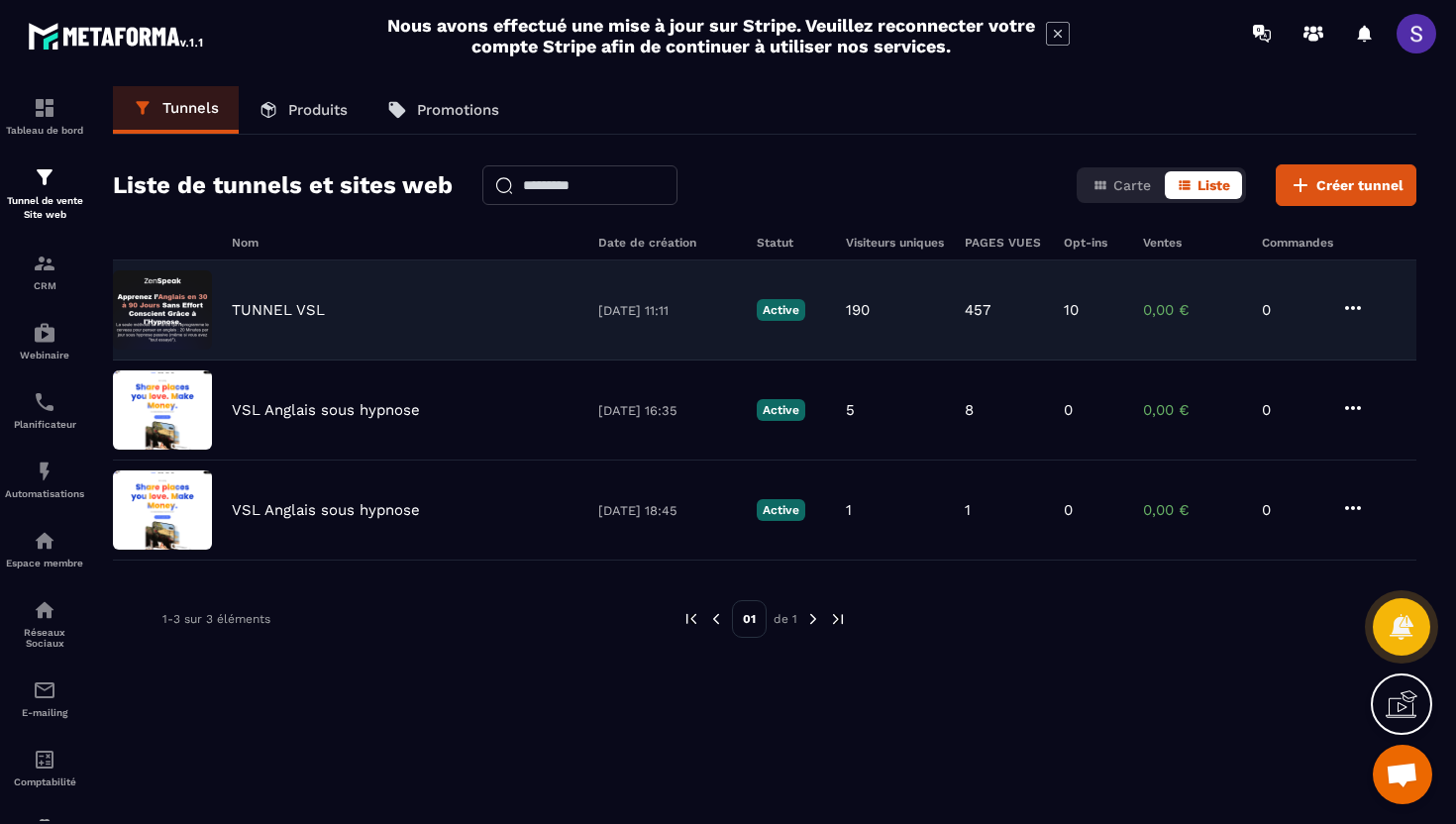
click at [201, 308] on img at bounding box center [163, 310] width 99 height 80
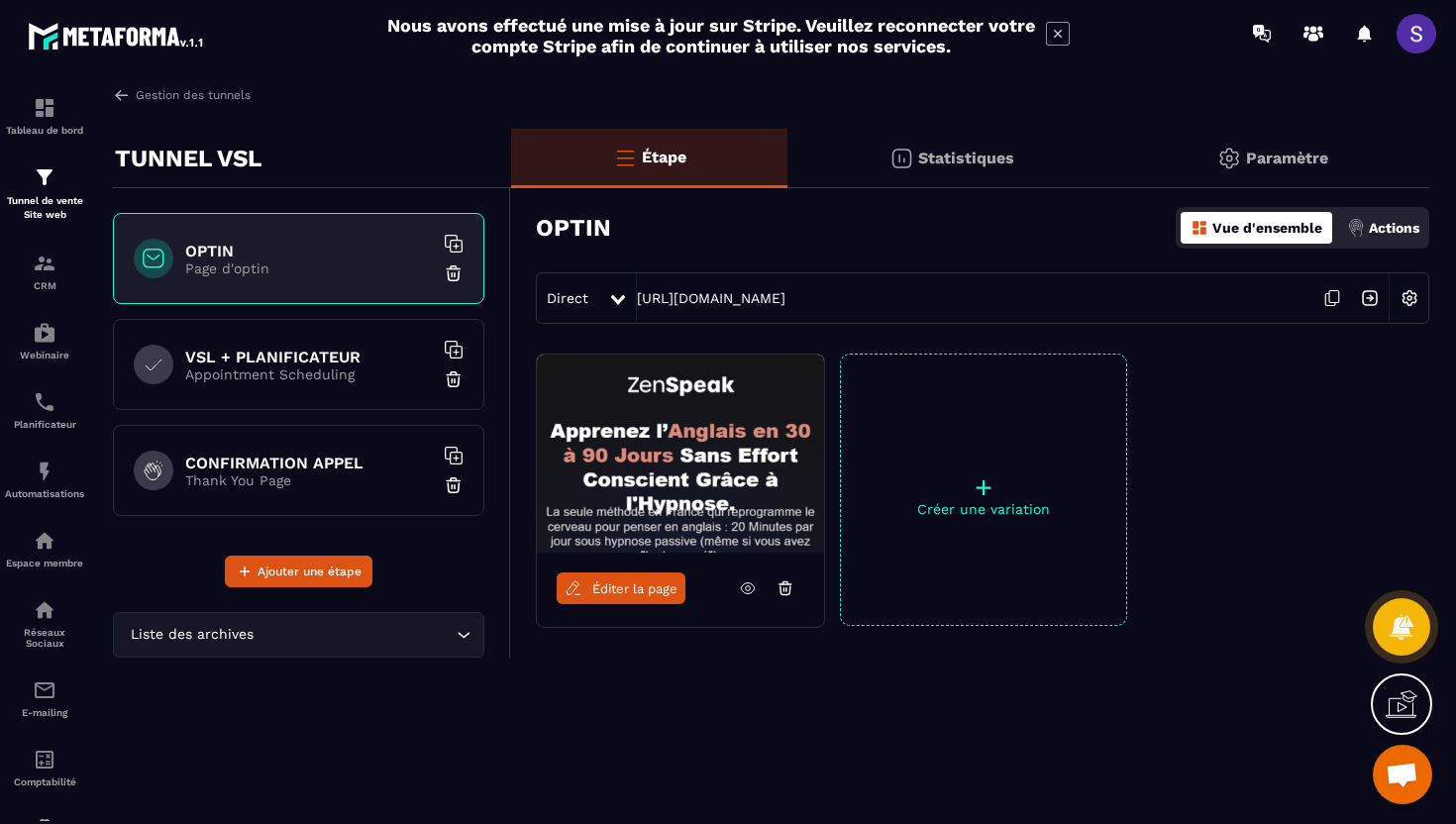
click at [284, 370] on p "Appointment Scheduling" at bounding box center [308, 375] width 247 height 16
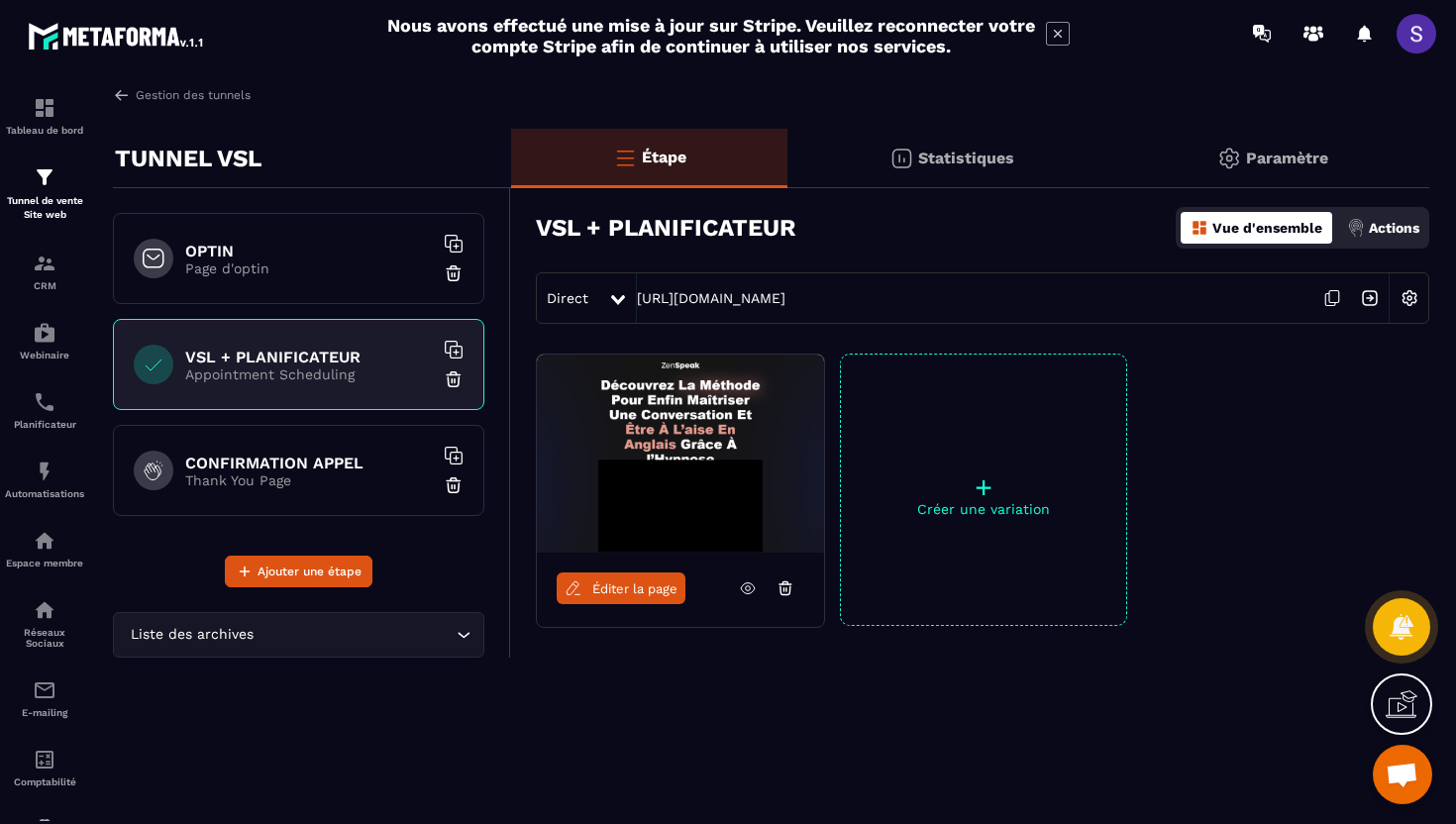
click at [280, 495] on div "CONFIRMATION APPEL Thank You Page" at bounding box center [299, 471] width 372 height 91
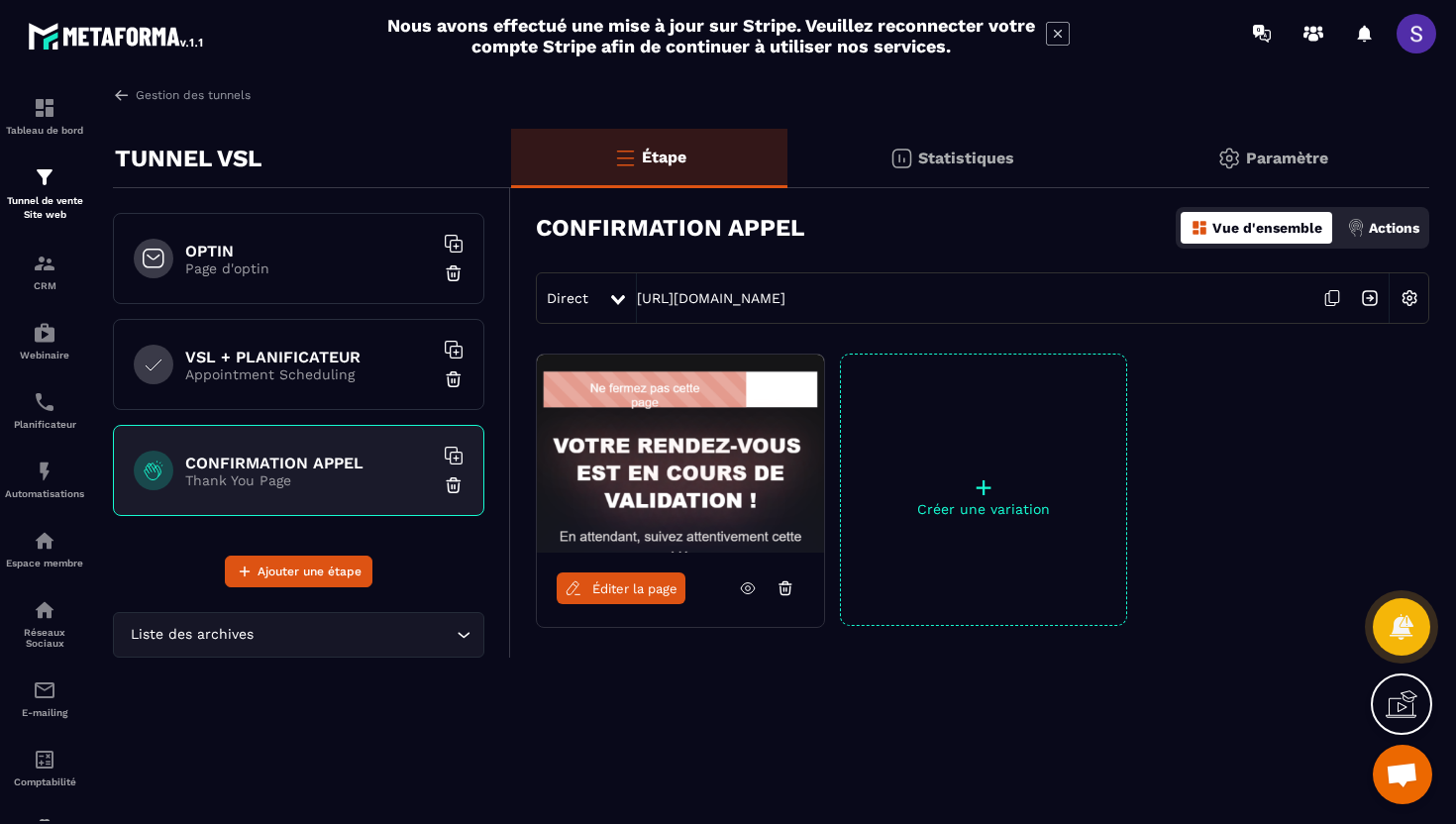
click at [282, 267] on p "Page d'optin" at bounding box center [308, 268] width 247 height 16
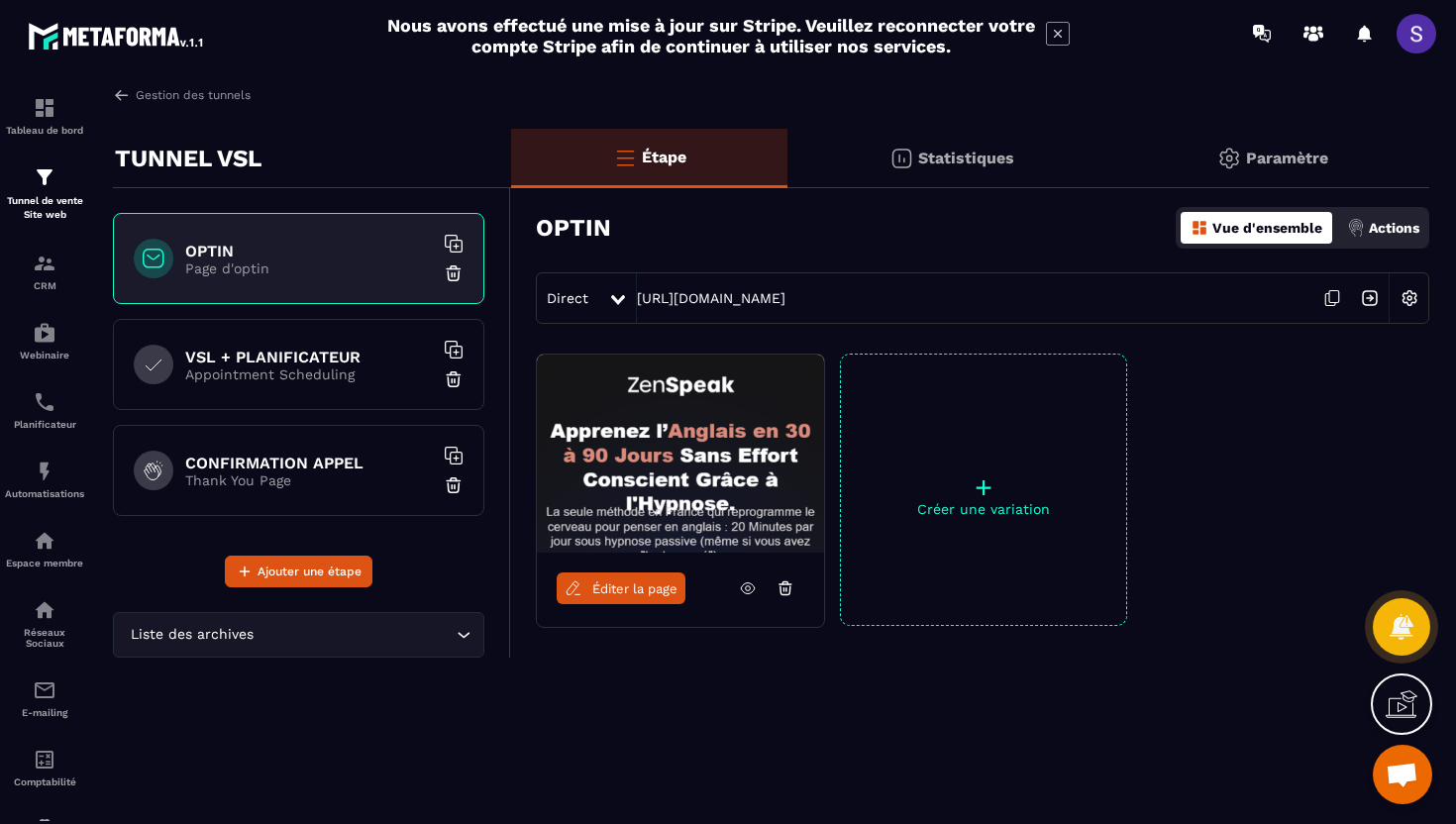
click at [752, 587] on icon at bounding box center [748, 588] width 18 height 18
click at [309, 378] on p "Appointment Scheduling" at bounding box center [308, 375] width 247 height 16
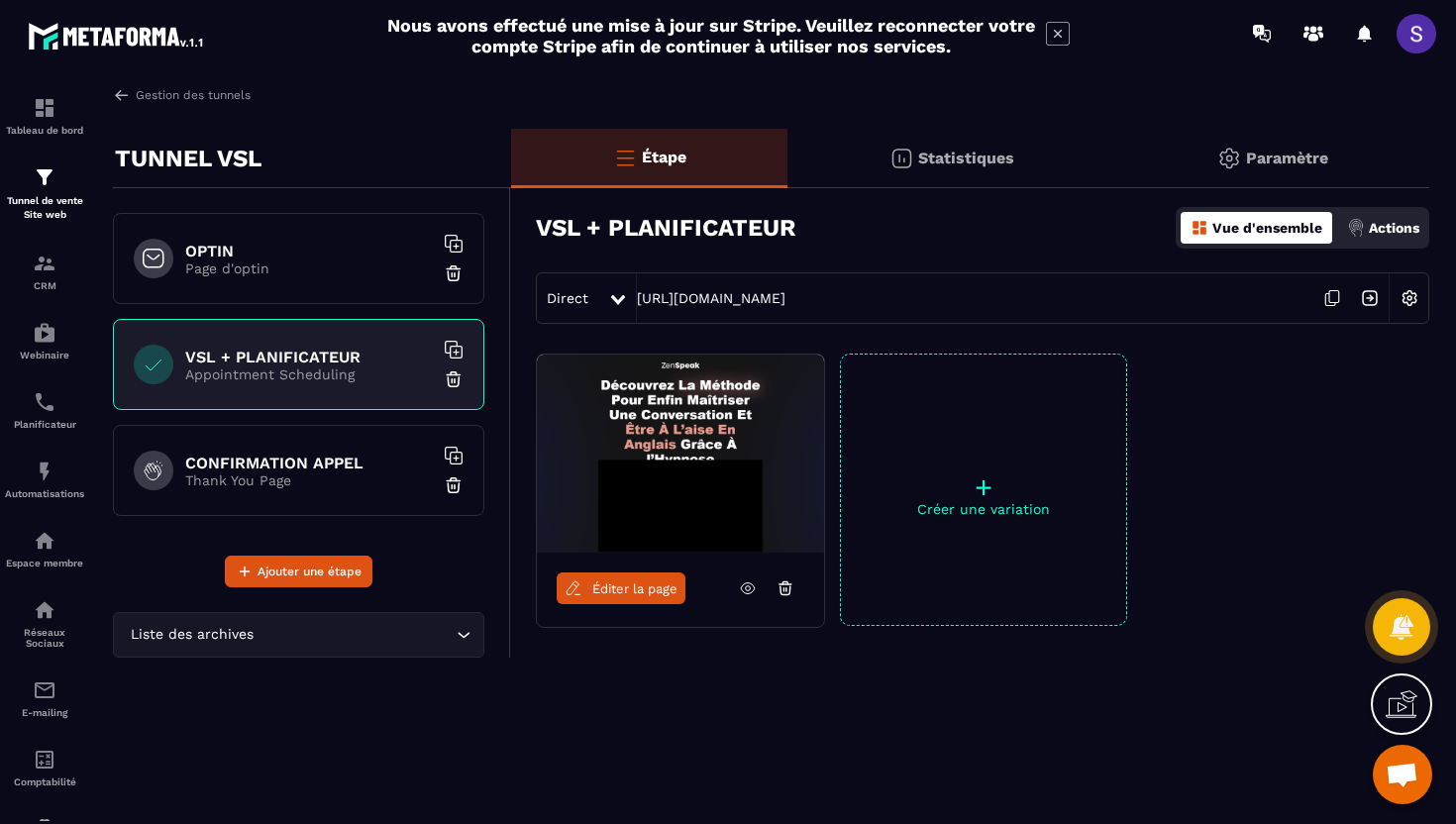
click at [758, 585] on link at bounding box center [748, 588] width 38 height 32
